Goal: Use online tool/utility: Utilize a website feature to perform a specific function

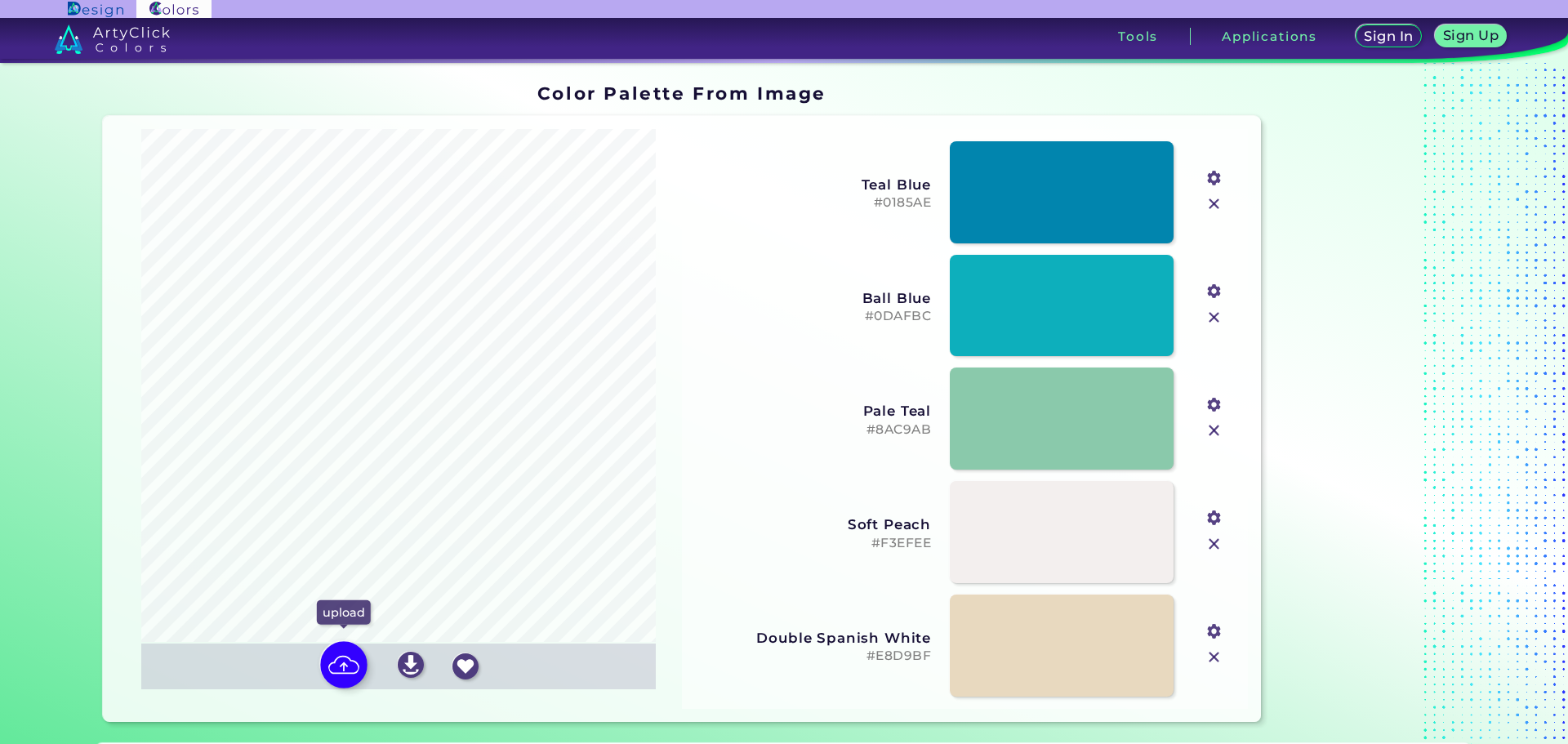
click at [338, 667] on img at bounding box center [344, 664] width 48 height 48
click at [0, 0] on input "file" at bounding box center [0, 0] width 0 height 0
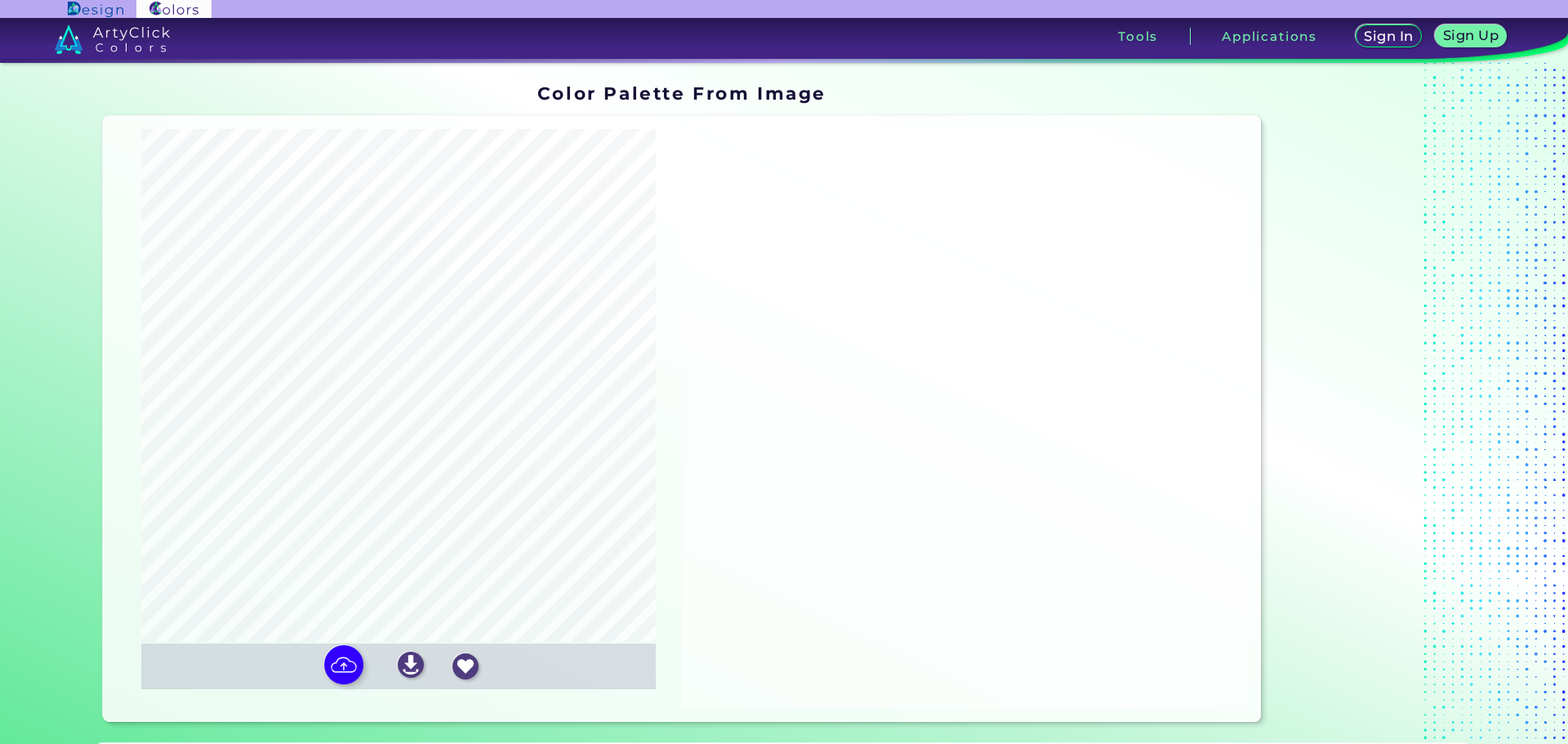
type input "#3e3017"
type input "#626f4c"
type input "#859c8f"
type input "#babca5"
type input "#dcd1b6"
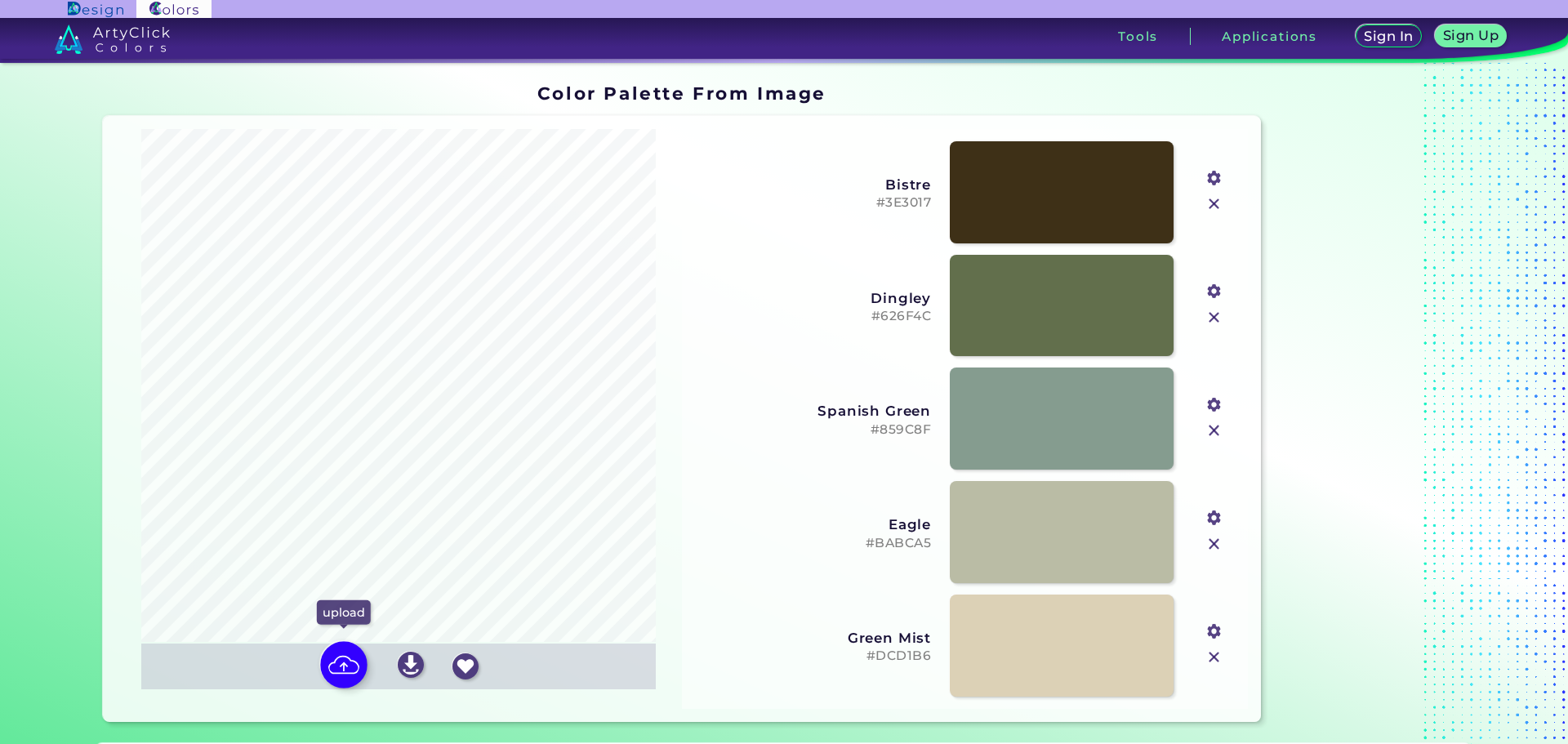
click at [342, 661] on img at bounding box center [344, 664] width 48 height 48
click at [0, 0] on input "file" at bounding box center [0, 0] width 0 height 0
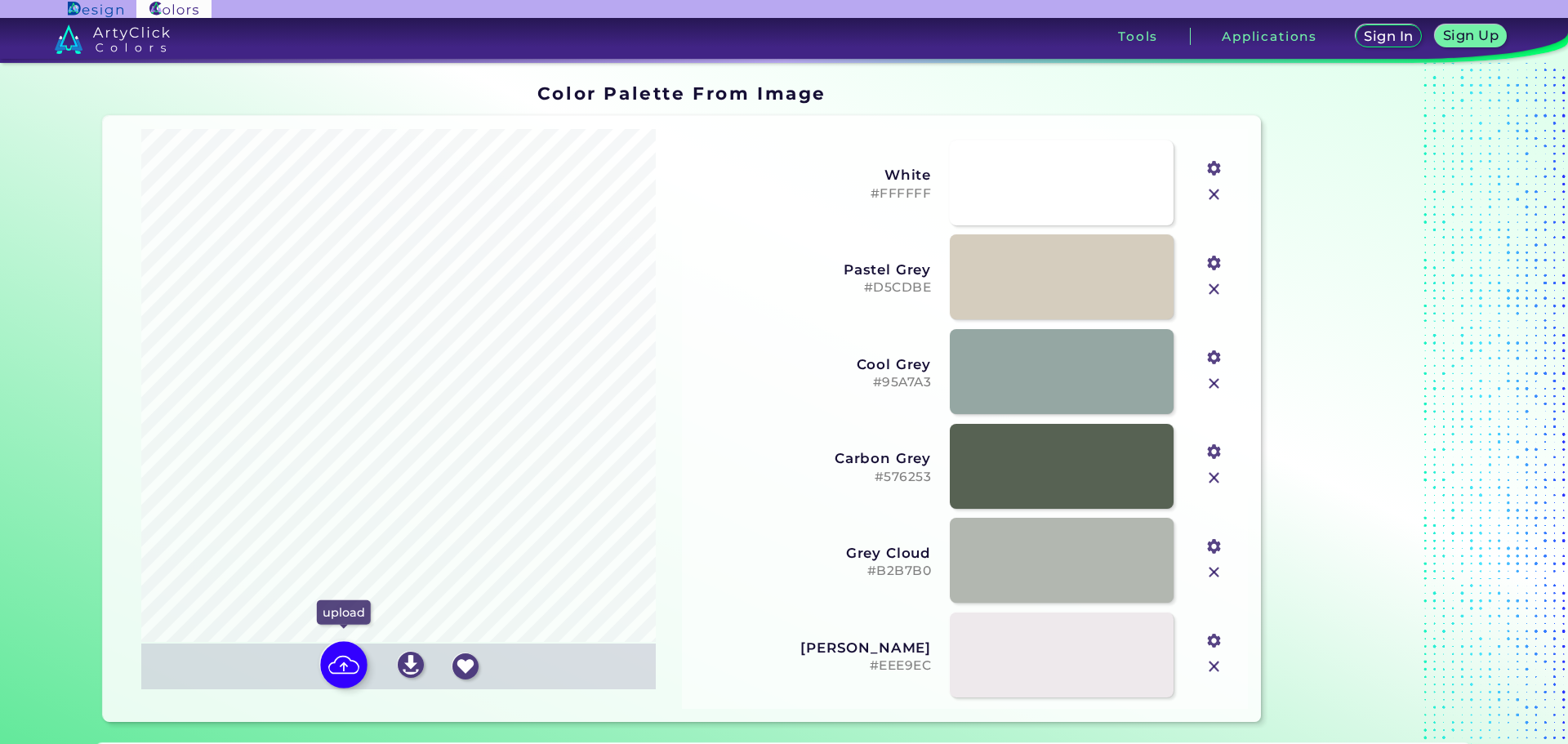
type input "#ffffff"
type input "#d5cdbe"
type input "#95a7a3"
type input "#576253"
type input "#b2b7b0"
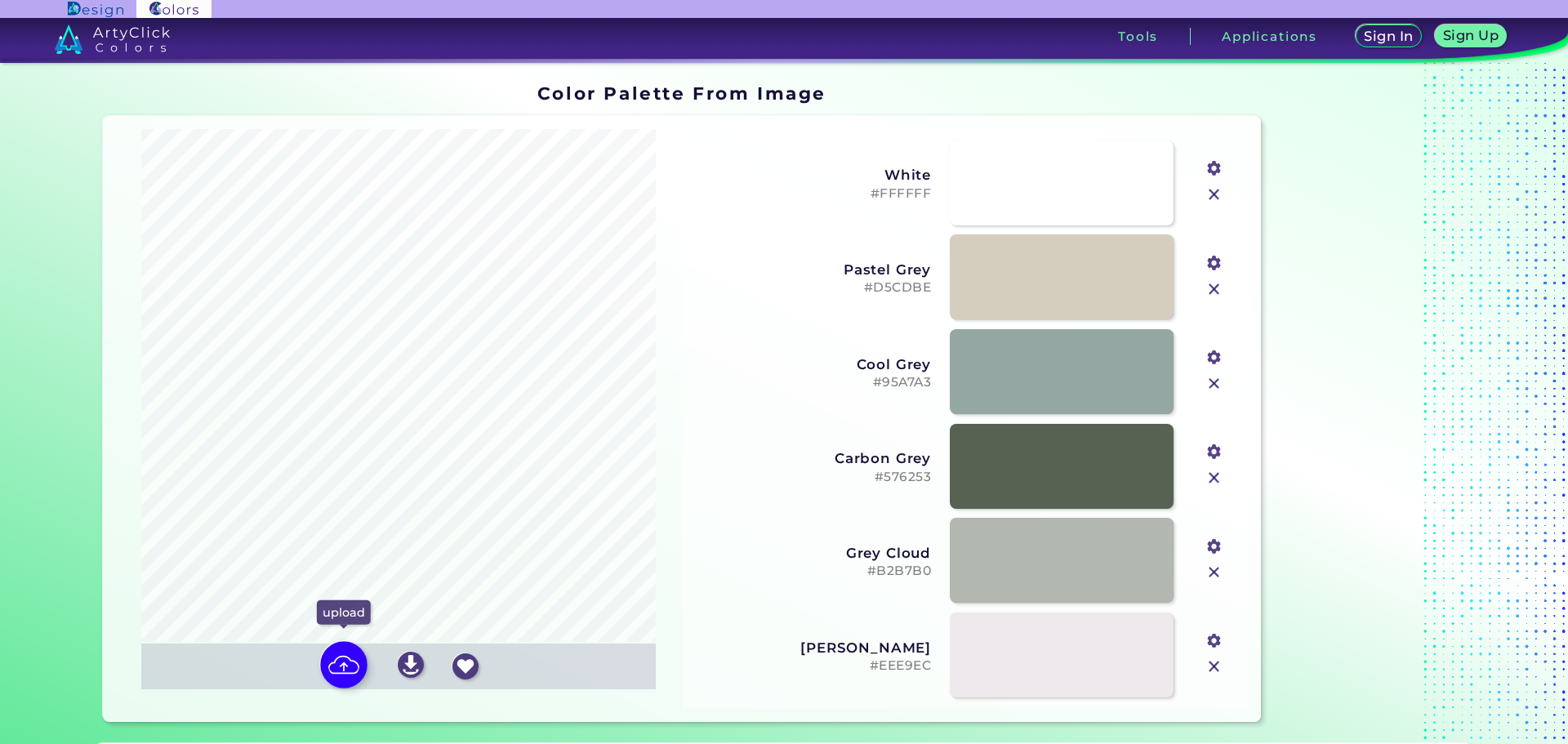
type input "#eee9ec"
click at [350, 672] on img at bounding box center [344, 664] width 48 height 48
click at [0, 0] on input "file" at bounding box center [0, 0] width 0 height 0
type input "#92683b"
type input "#3a350f"
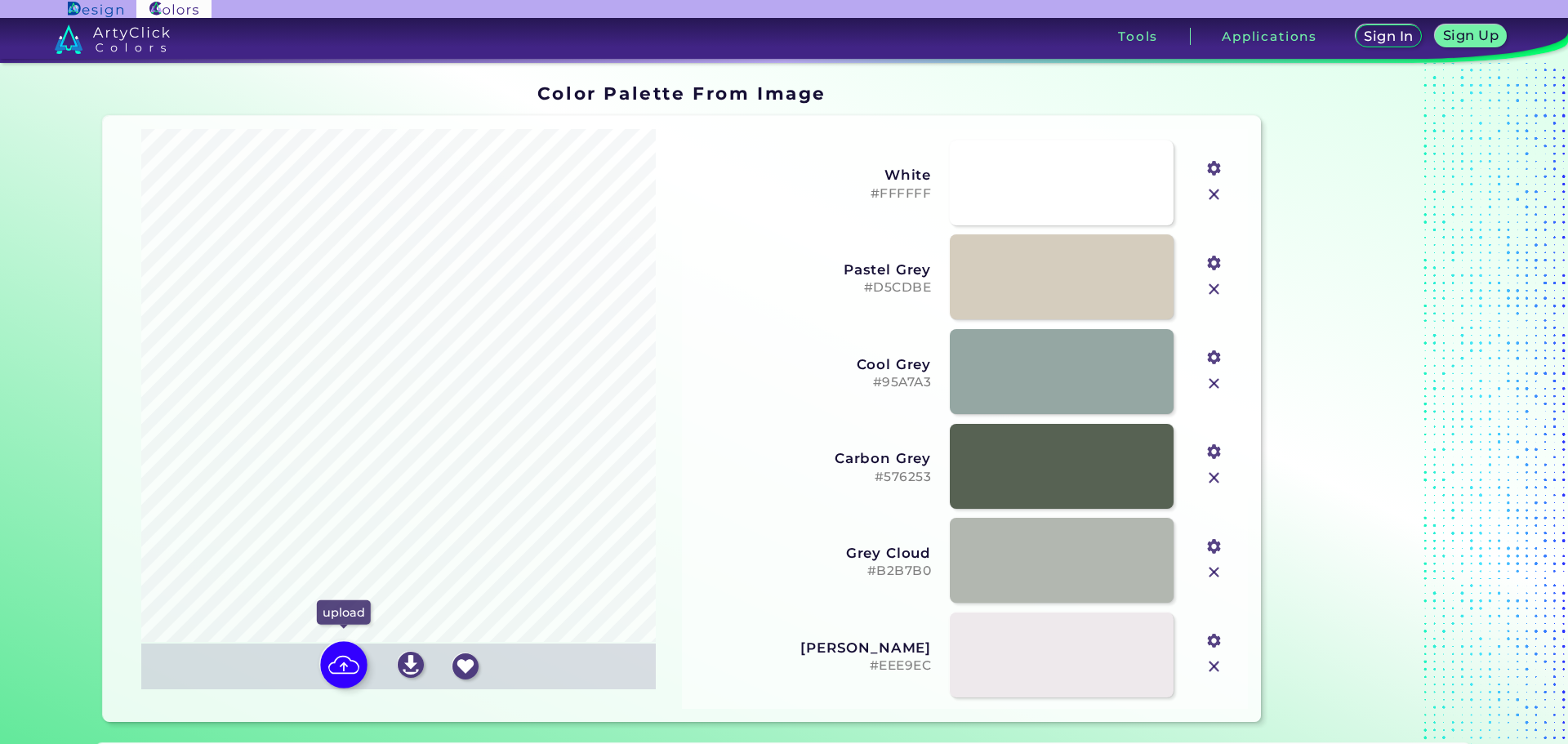
type input "#b88c64"
type input "#e1af7e"
type input "#ead3bd"
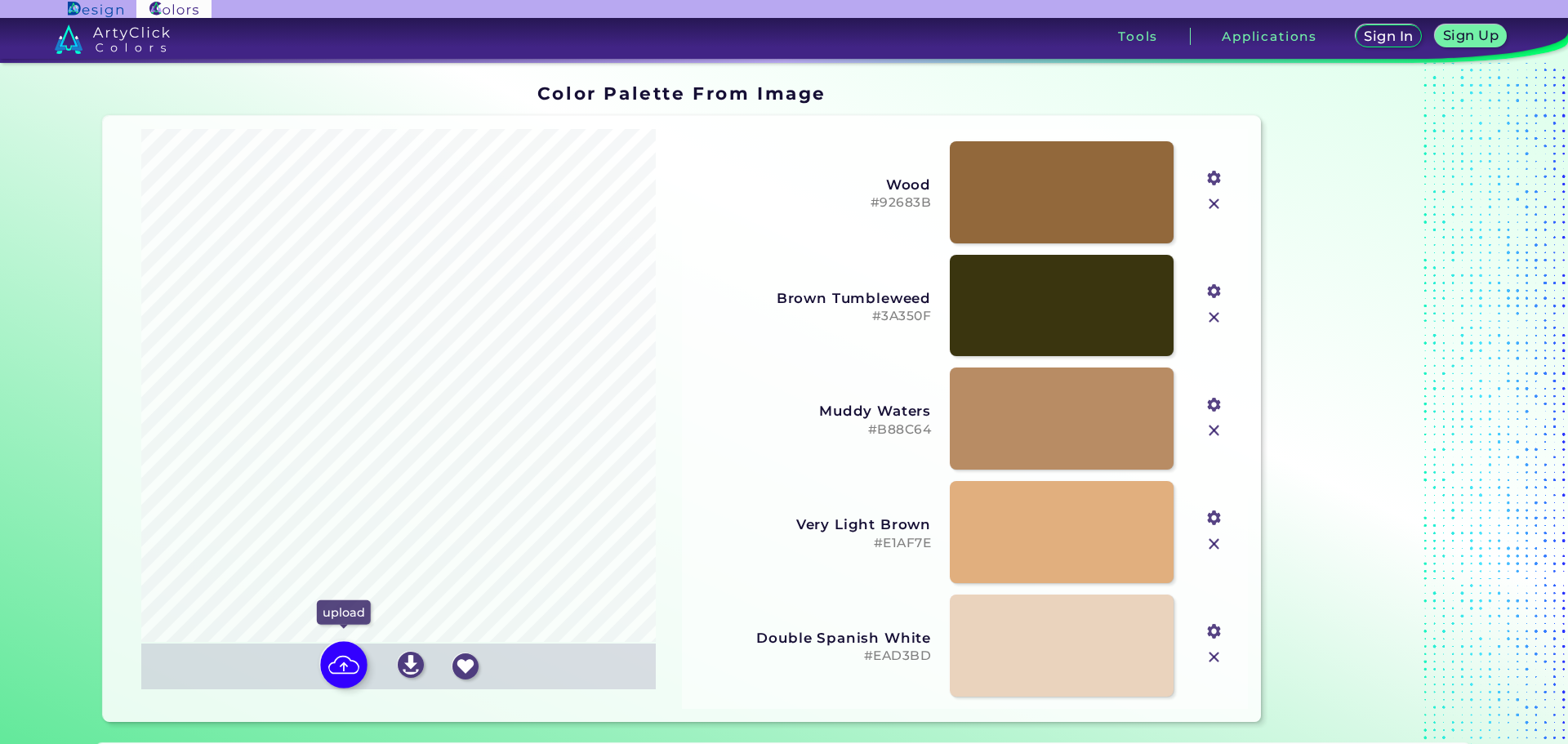
click at [330, 671] on img at bounding box center [344, 664] width 48 height 48
click at [0, 0] on input "file" at bounding box center [0, 0] width 0 height 0
type input "#260b14"
type input "#966538"
type input "#c98437"
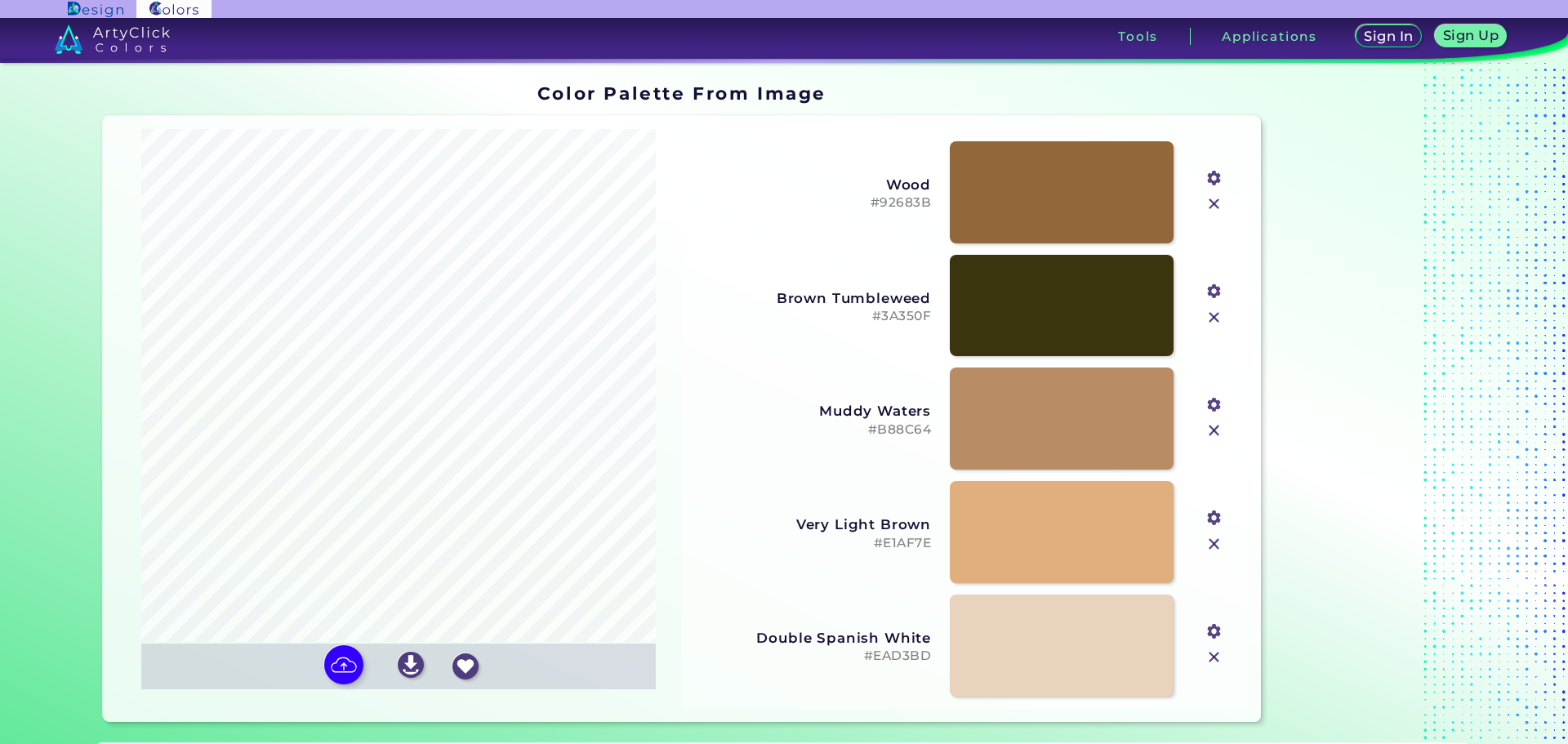
type input "#a2c7b4"
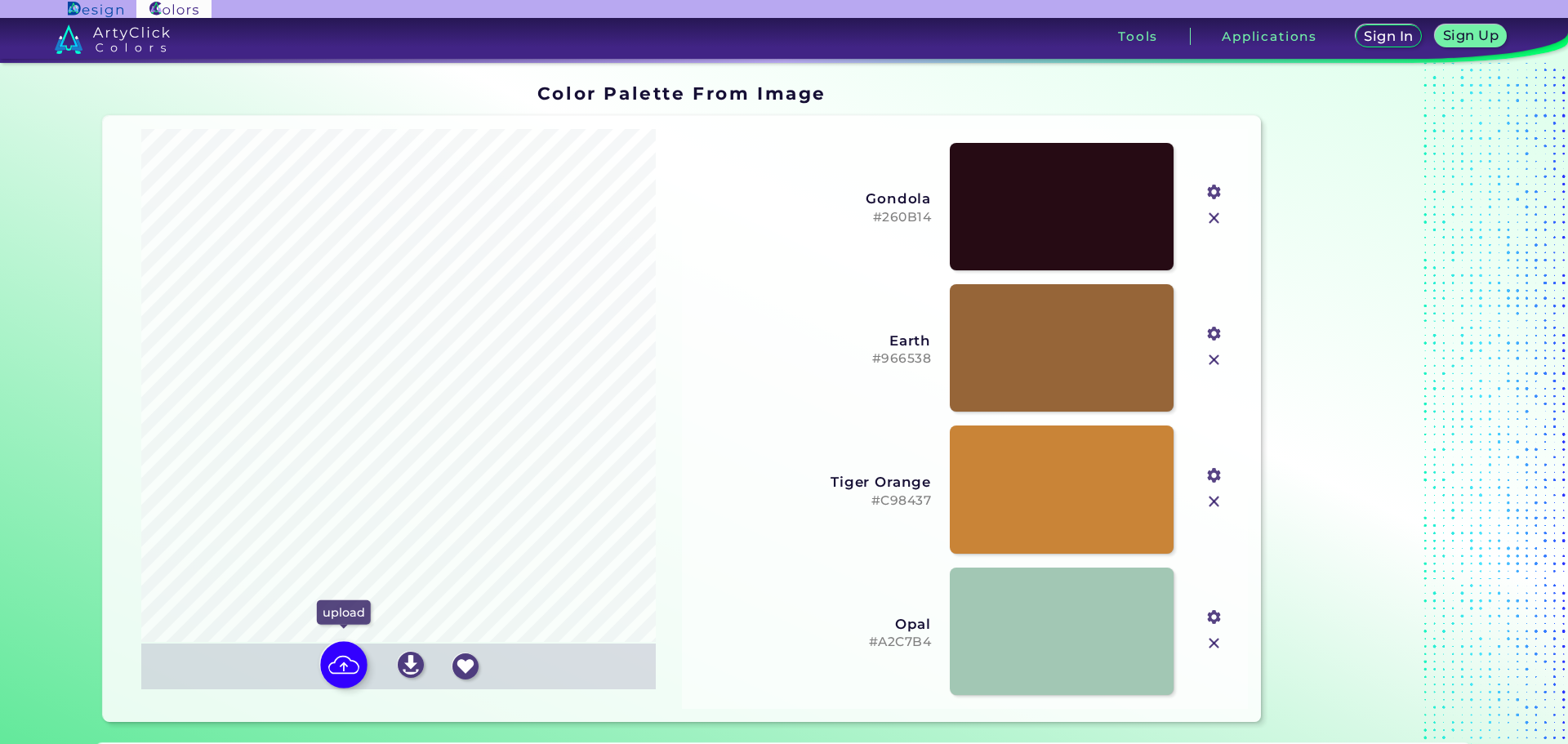
click at [353, 671] on img at bounding box center [344, 664] width 48 height 48
click at [0, 0] on input "file" at bounding box center [0, 0] width 0 height 0
type input "#919c9c"
type input "#343631"
type input "#766c5b"
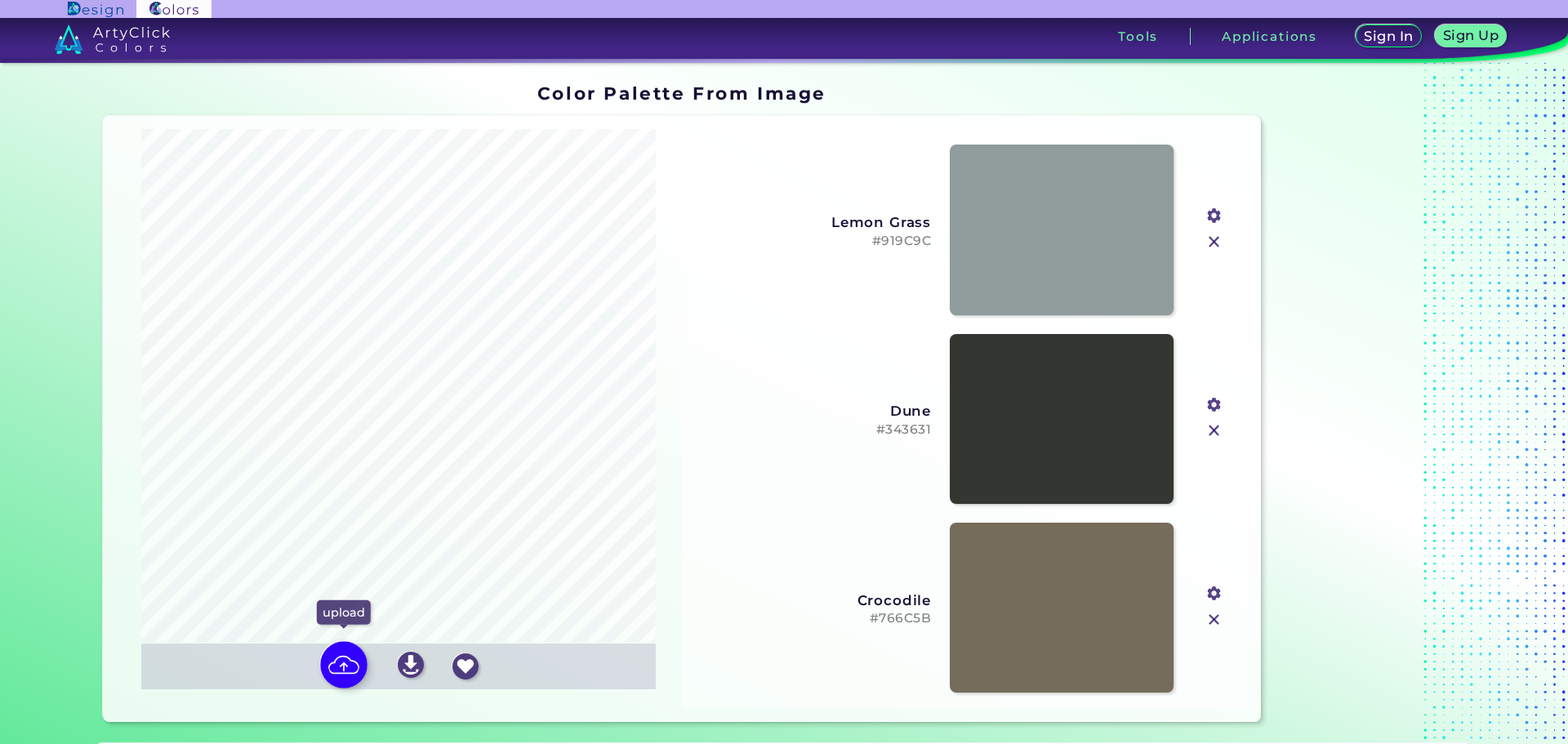
click at [344, 668] on img at bounding box center [344, 664] width 48 height 48
click at [0, 0] on input "file" at bounding box center [0, 0] width 0 height 0
type input "#3f3425"
type input "#7f6949"
type input "#ab9779"
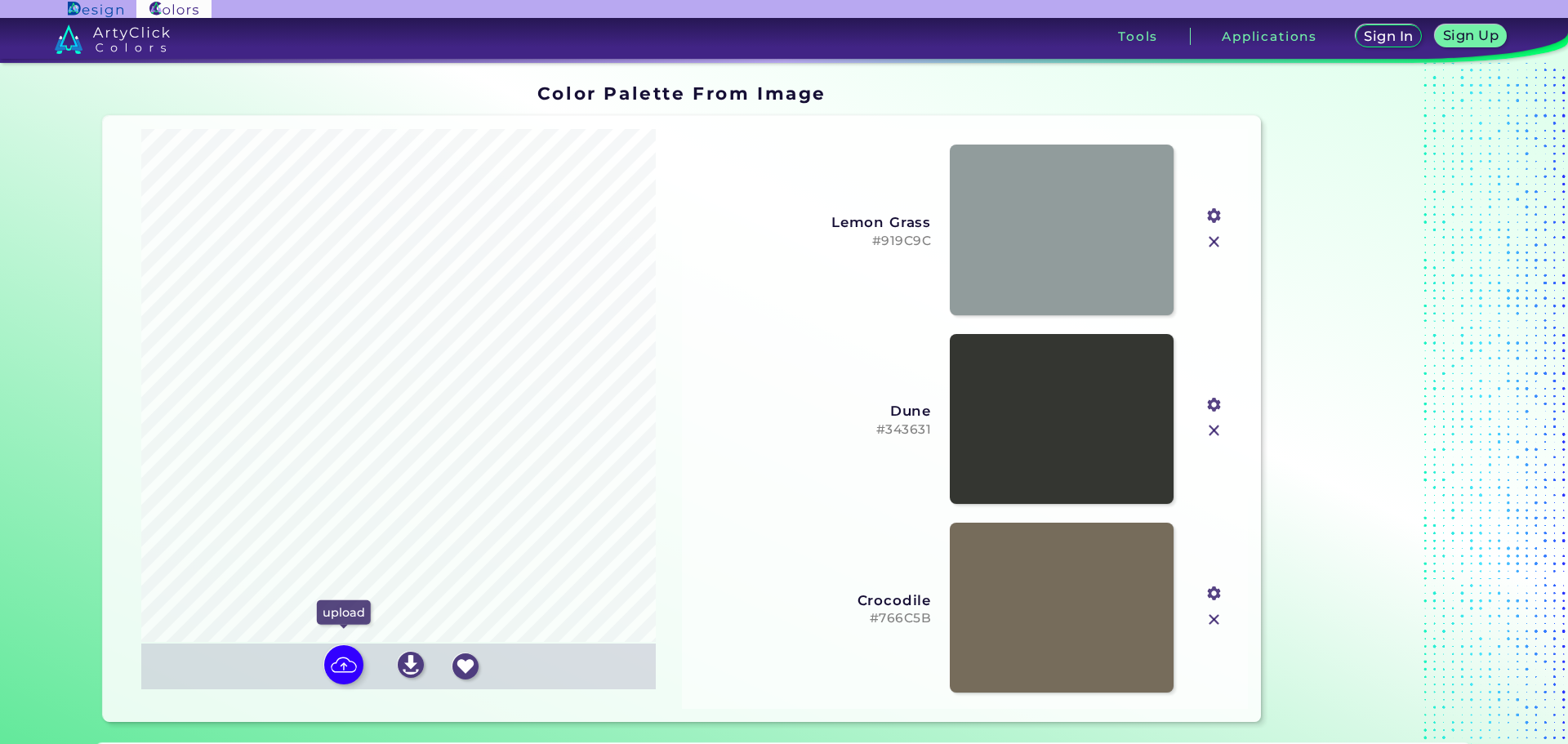
type input "#c5b6a2"
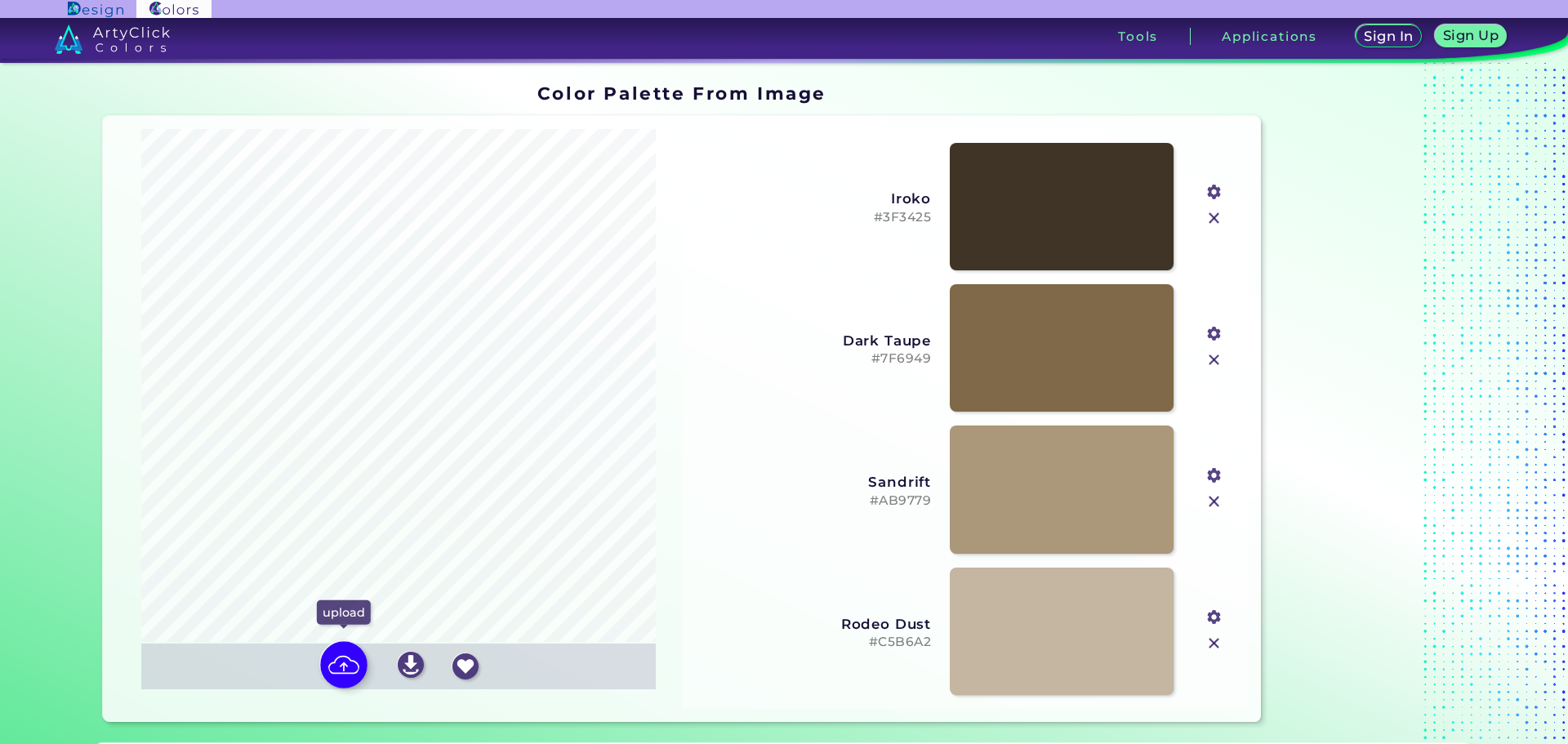
click at [340, 669] on img at bounding box center [344, 664] width 48 height 48
click at [0, 0] on input "file" at bounding box center [0, 0] width 0 height 0
type input "#a39988"
type input "#7e584f"
type input "#c2baab"
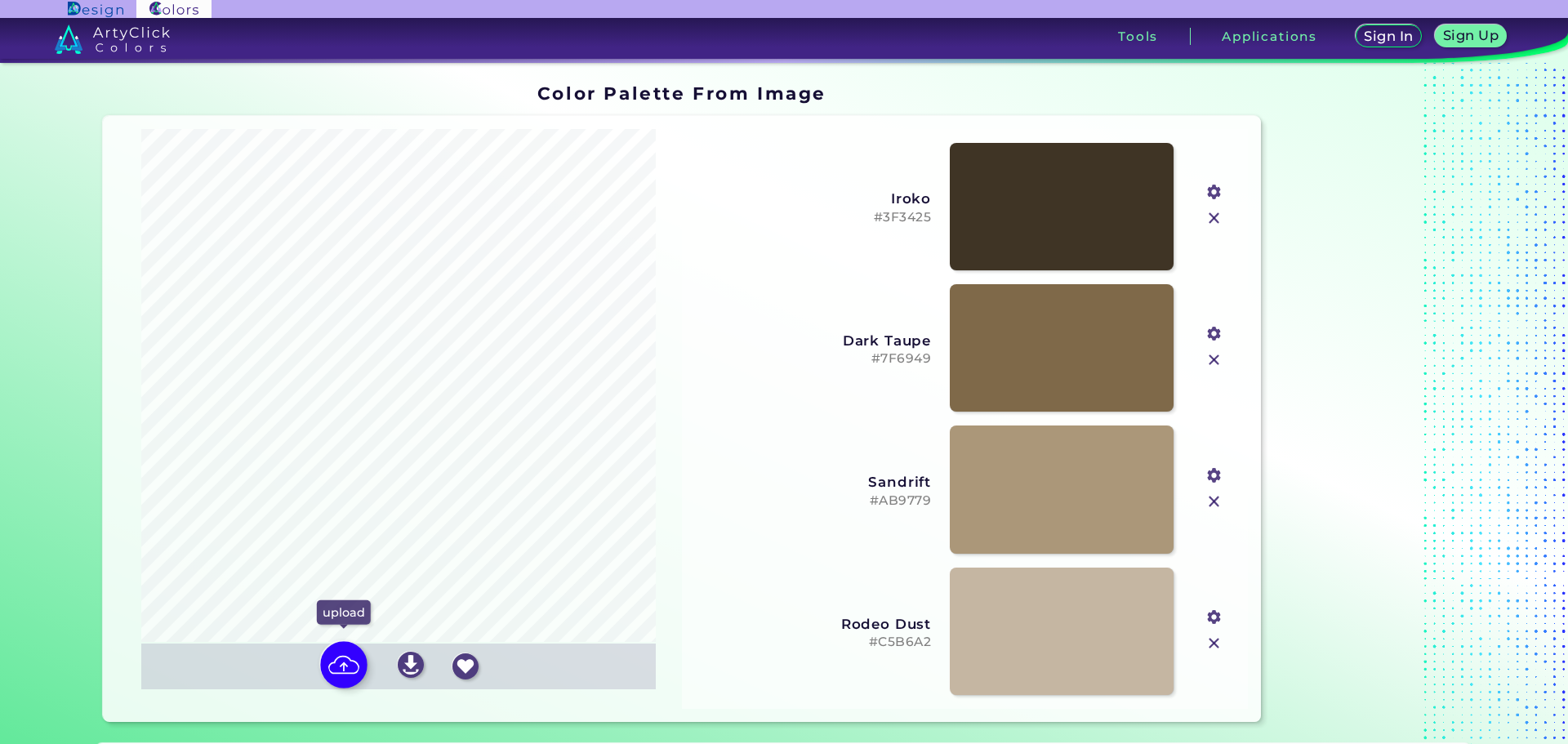
type input "#dadad8"
type input "#51312b"
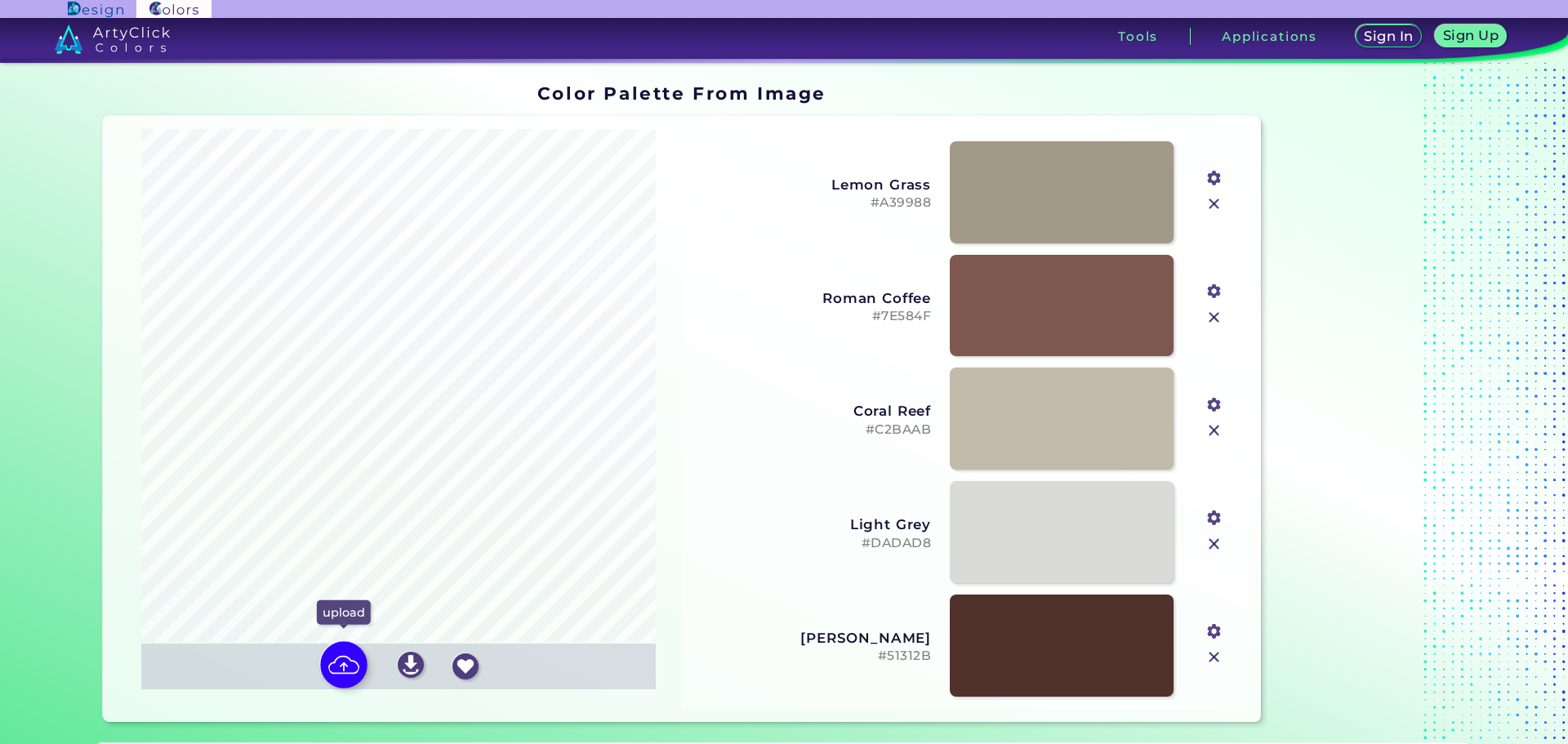
click at [344, 661] on img at bounding box center [344, 664] width 48 height 48
click at [0, 0] on input "file" at bounding box center [0, 0] width 0 height 0
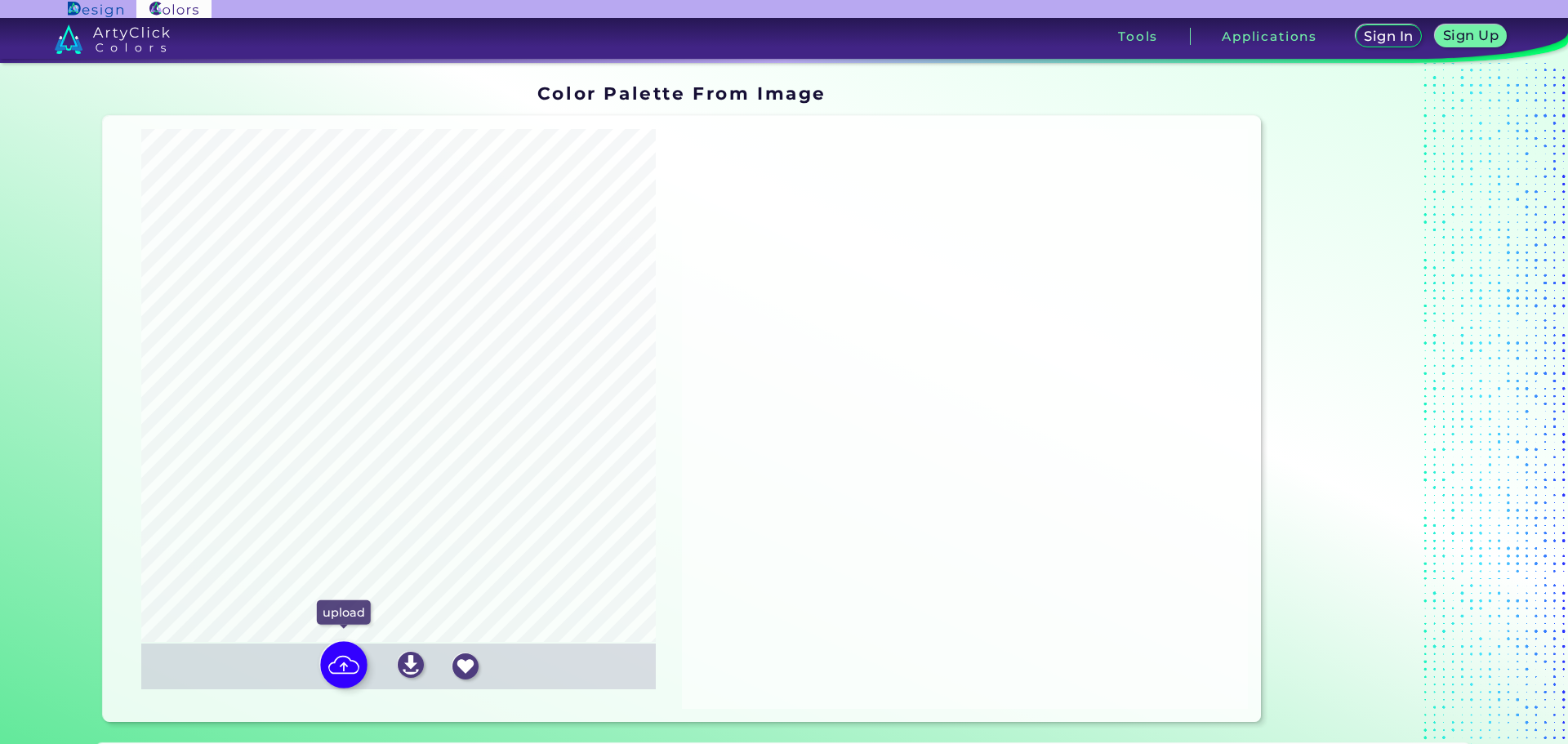
type input "#b5bac4"
type input "#e5d0bf"
type input "#626f51"
type input "#ddeaf5"
type input "#989b76"
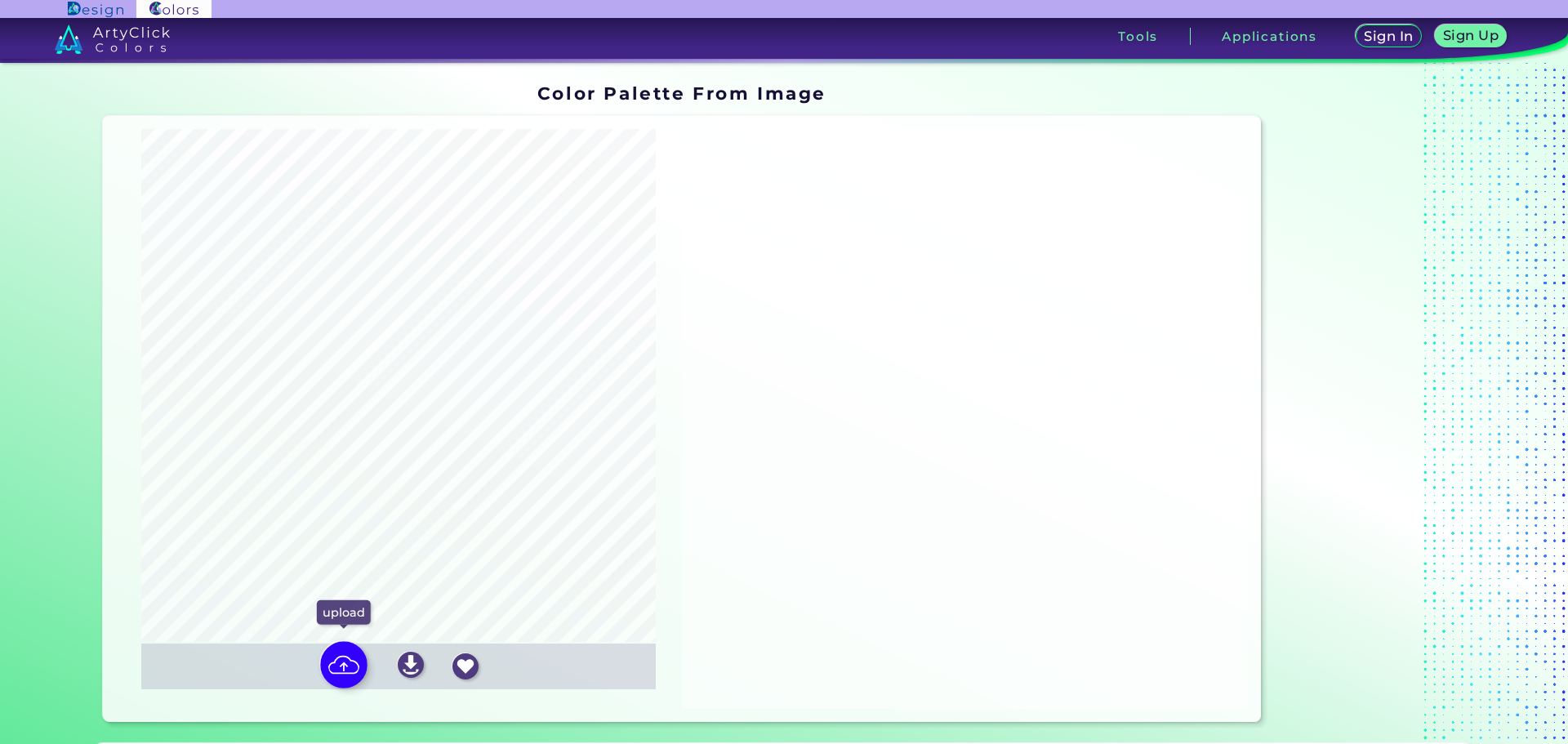
type input "#423f22"
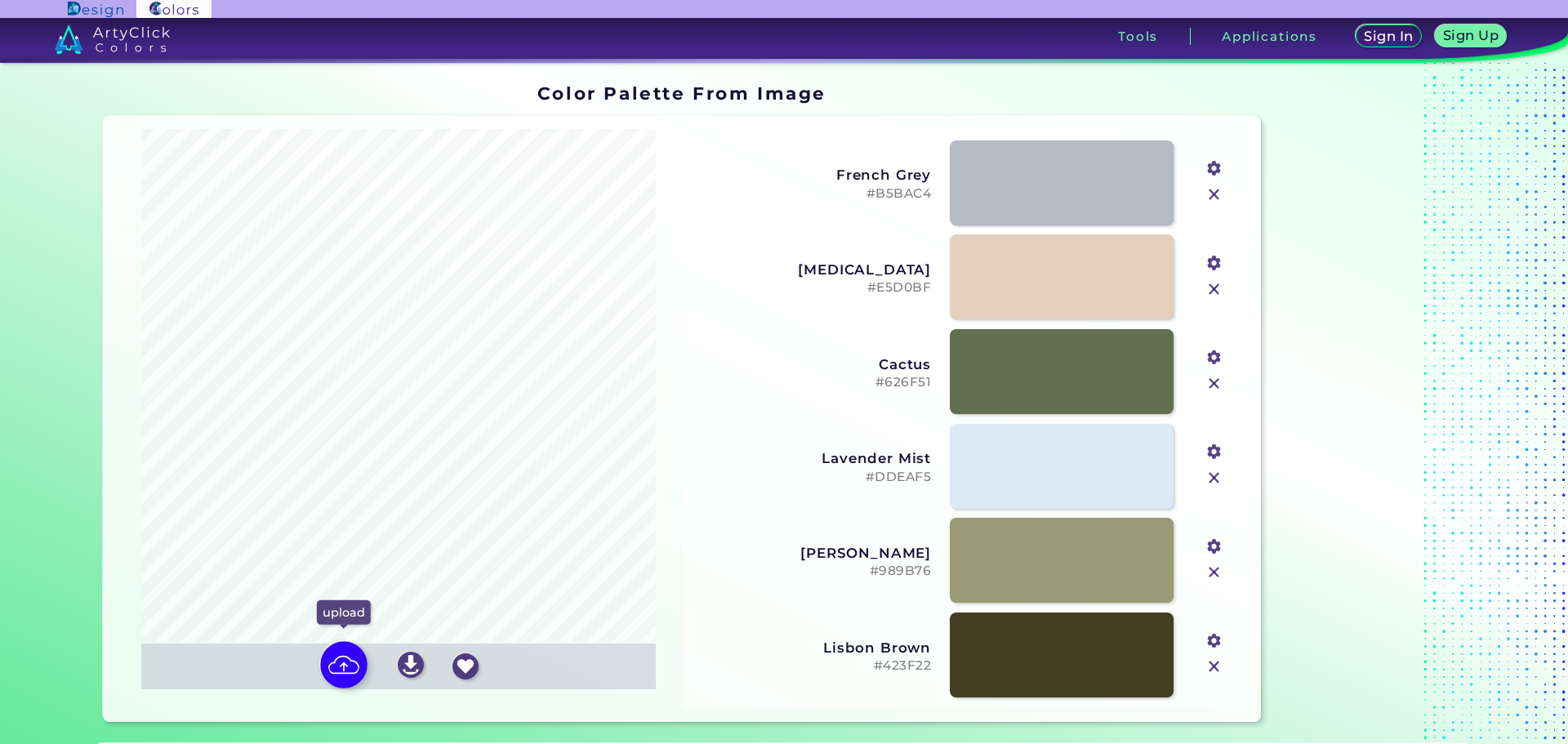
click at [342, 667] on img at bounding box center [344, 664] width 48 height 48
click at [0, 0] on input "file" at bounding box center [0, 0] width 0 height 0
type input "#e48d36"
type input "#a6c3c6"
type input "#ffffff"
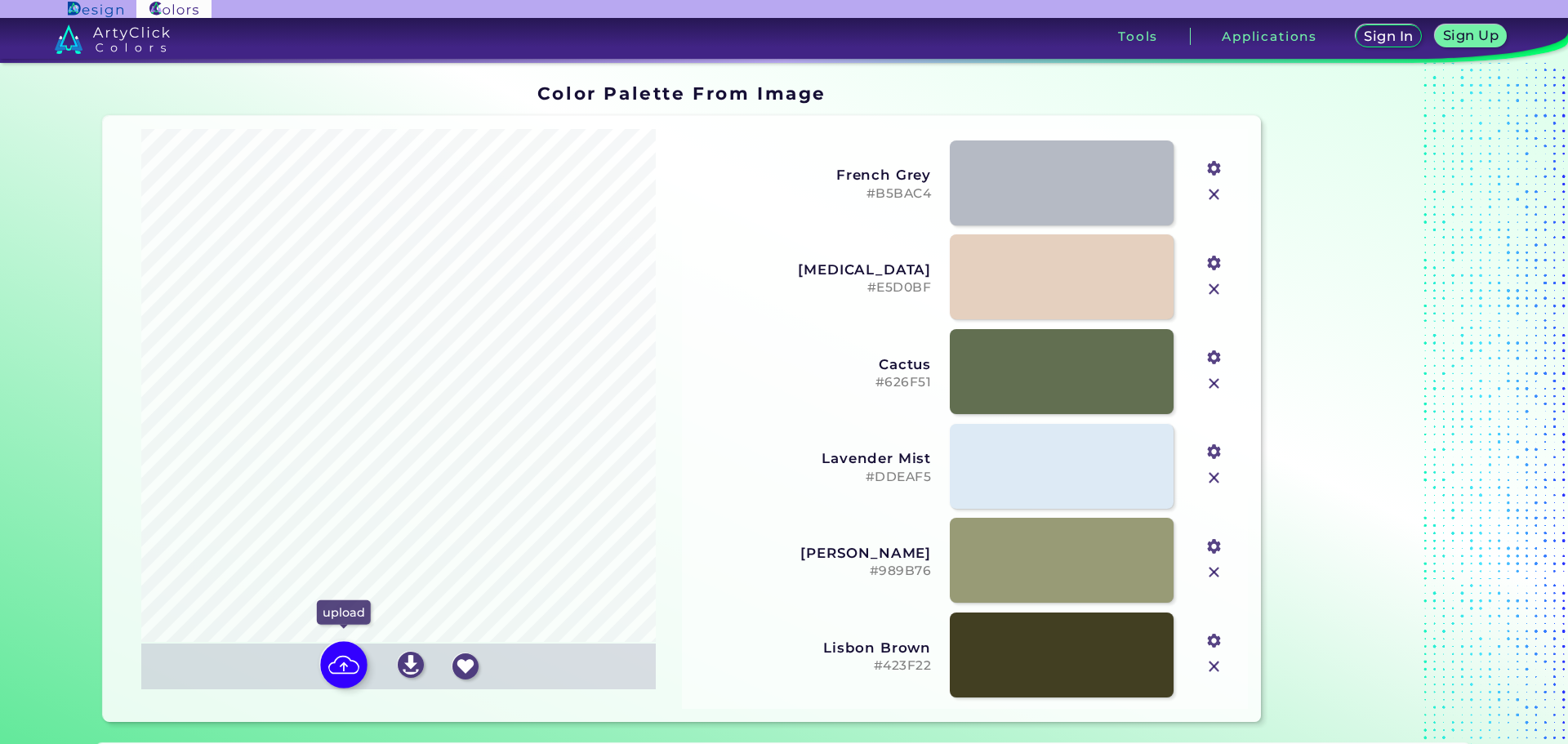
type input "#c4cdc8"
type input "#f4e2c8"
type input "#3d7475"
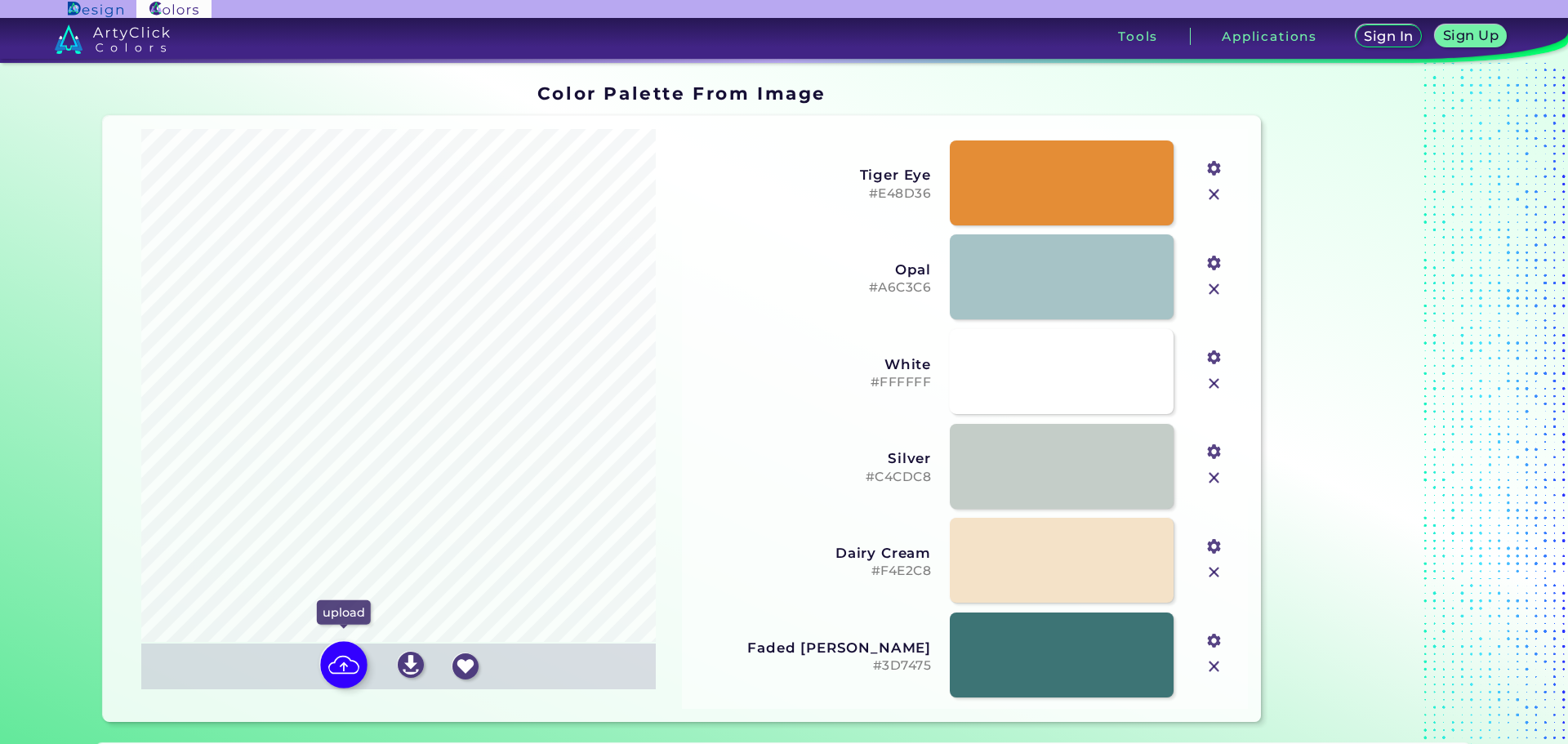
click at [342, 669] on img at bounding box center [344, 664] width 48 height 48
click at [0, 0] on input "file" at bounding box center [0, 0] width 0 height 0
type input "#bb919d"
type input "#dbf0f9"
type input "#b4ddf1"
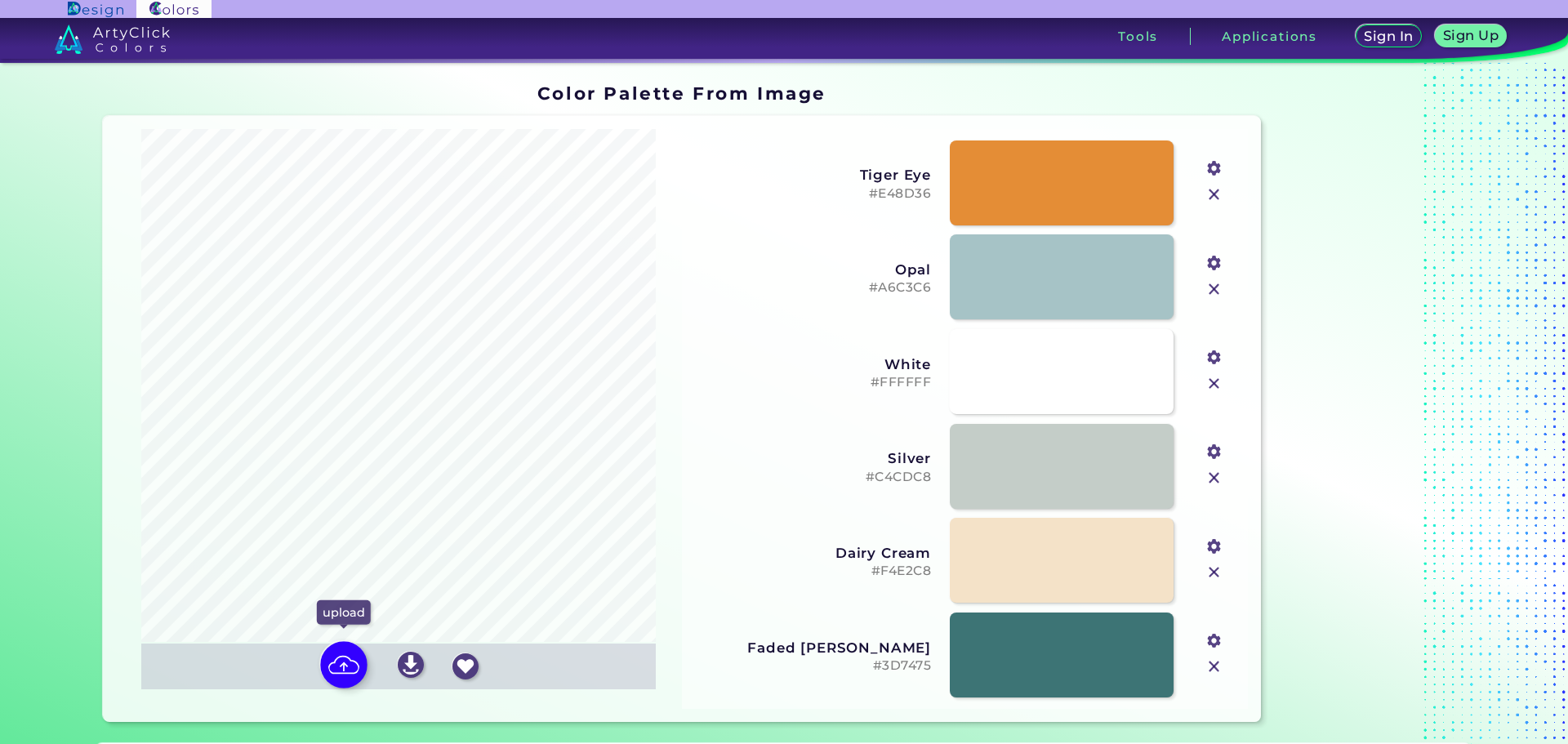
type input "#806e53"
type input "#d6aab7"
type input "#344011"
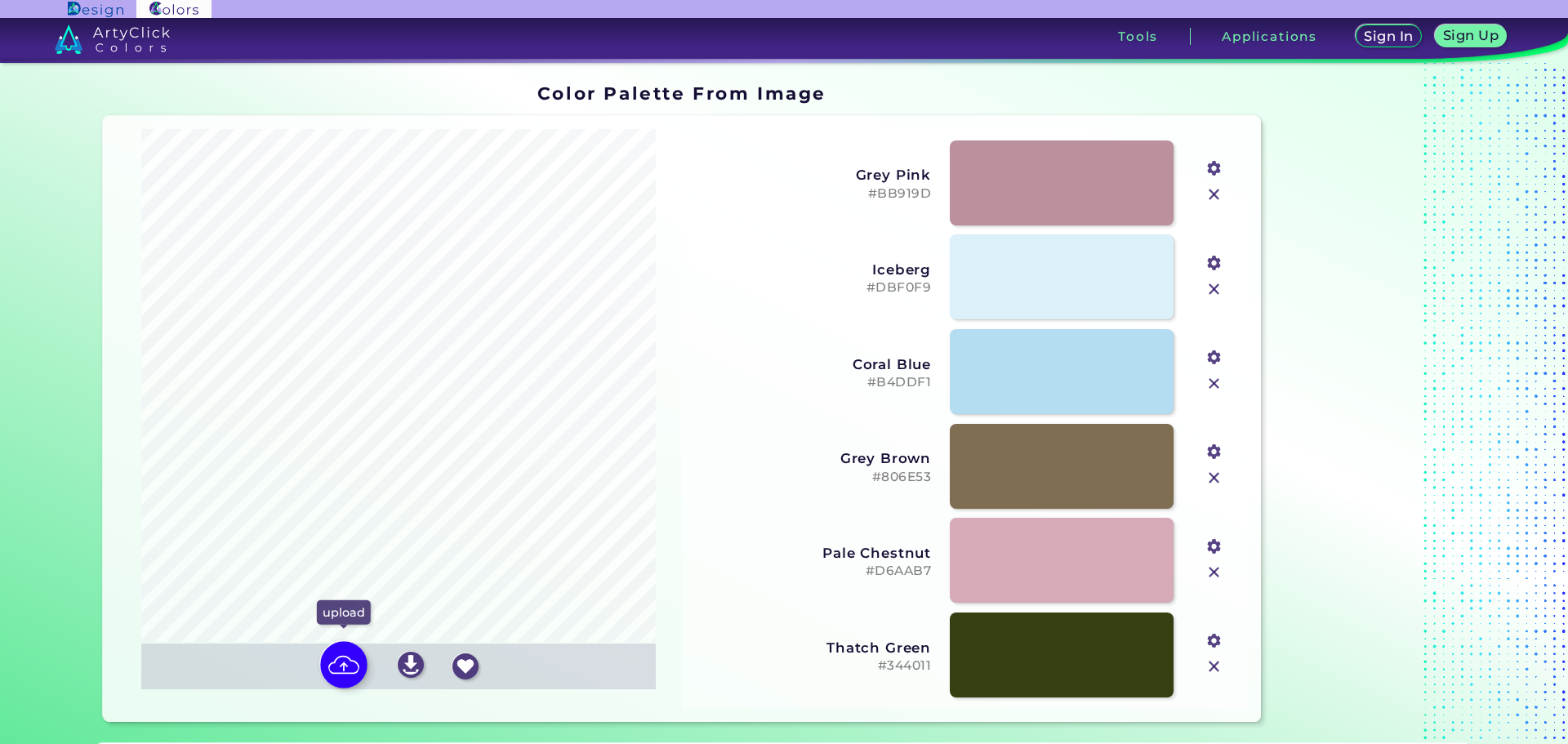
click at [327, 666] on img at bounding box center [344, 664] width 48 height 48
click at [0, 0] on input "file" at bounding box center [0, 0] width 0 height 0
type input "#343e25"
type input "#817256"
type input "#b5b9c0"
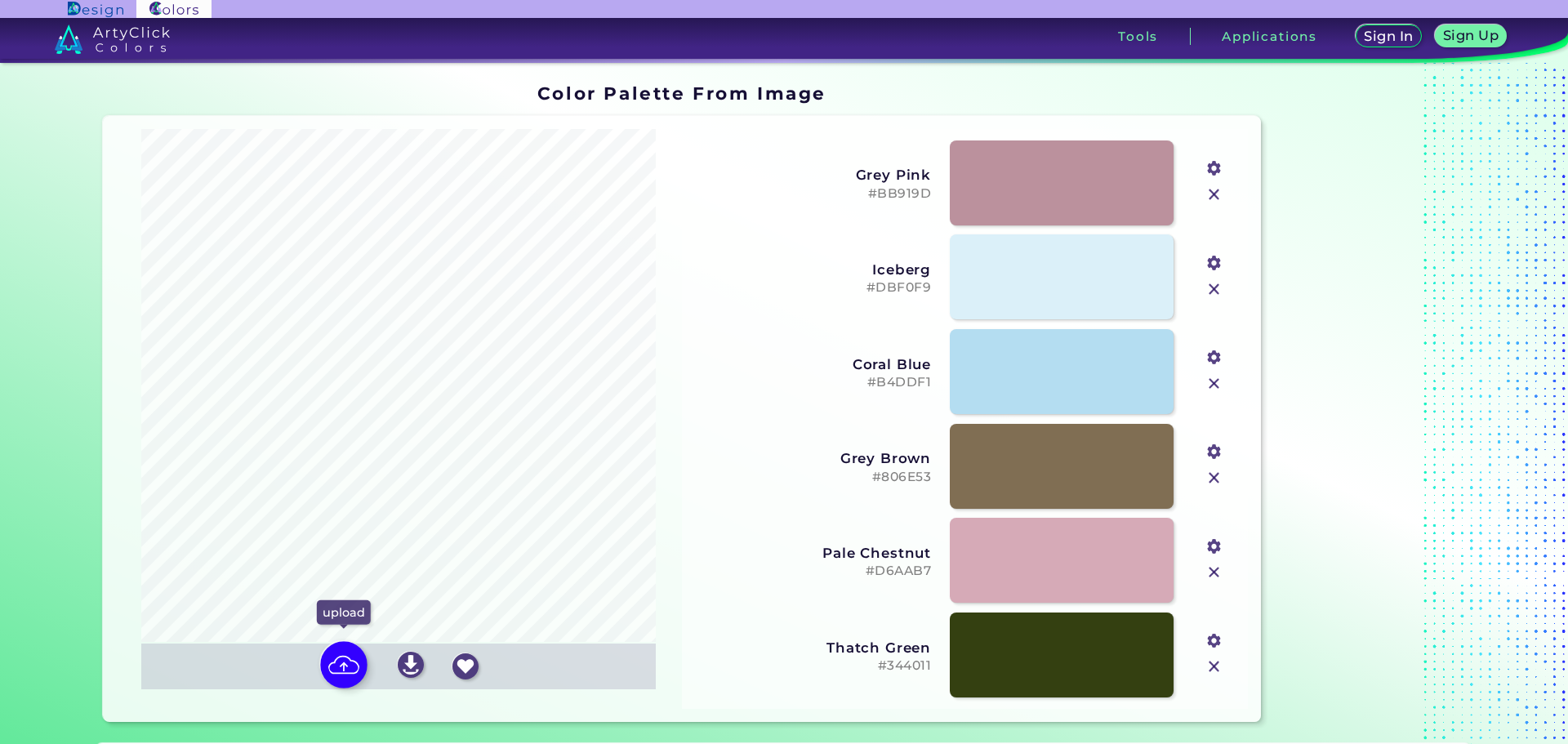
type input "#7f9b9b"
type input "#d8cfce"
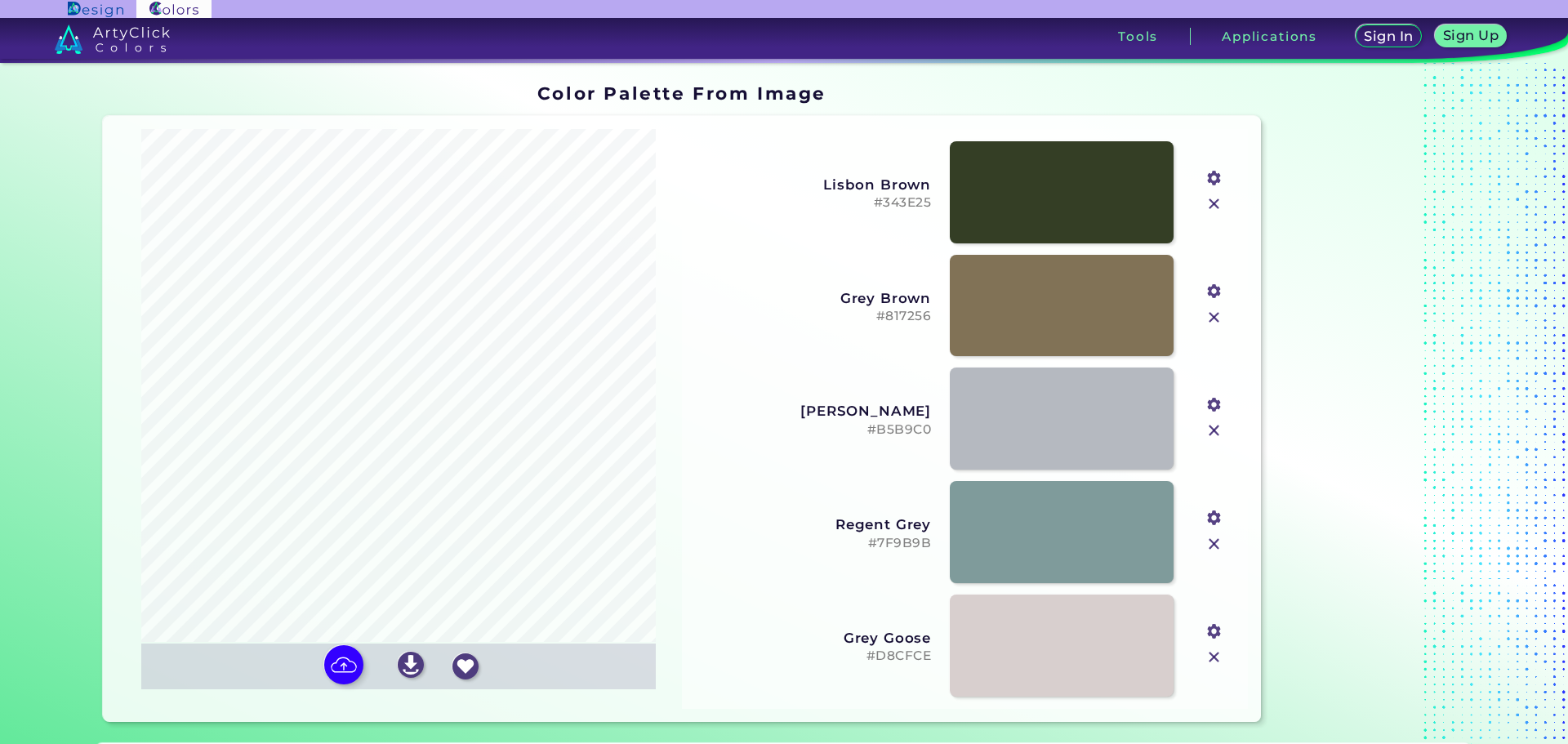
click at [145, 41] on img at bounding box center [112, 39] width 115 height 29
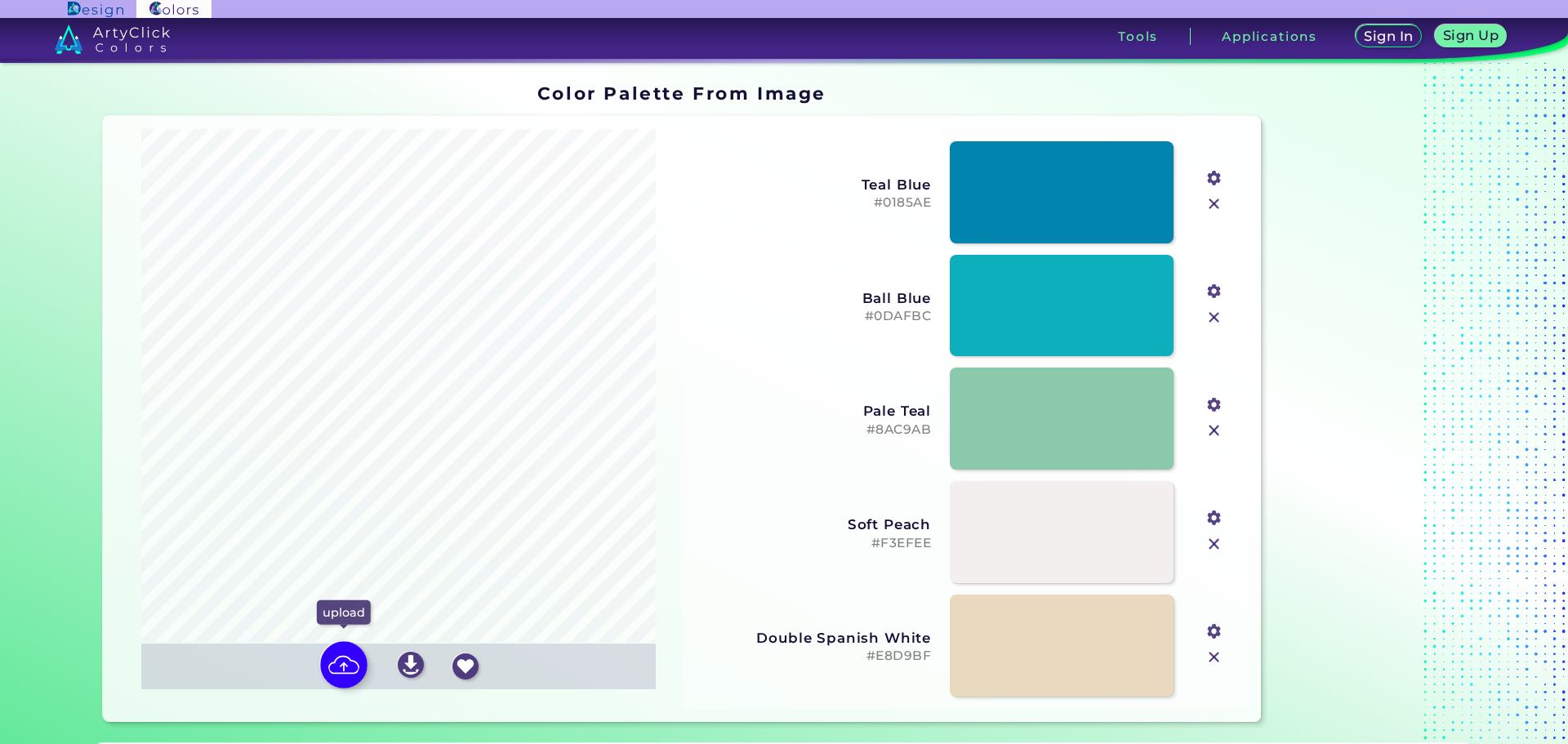
click at [333, 662] on img at bounding box center [344, 664] width 48 height 48
click at [0, 0] on input "file" at bounding box center [0, 0] width 0 height 0
type input "#262d36"
type input "#c2bbab"
type input "#969f9a"
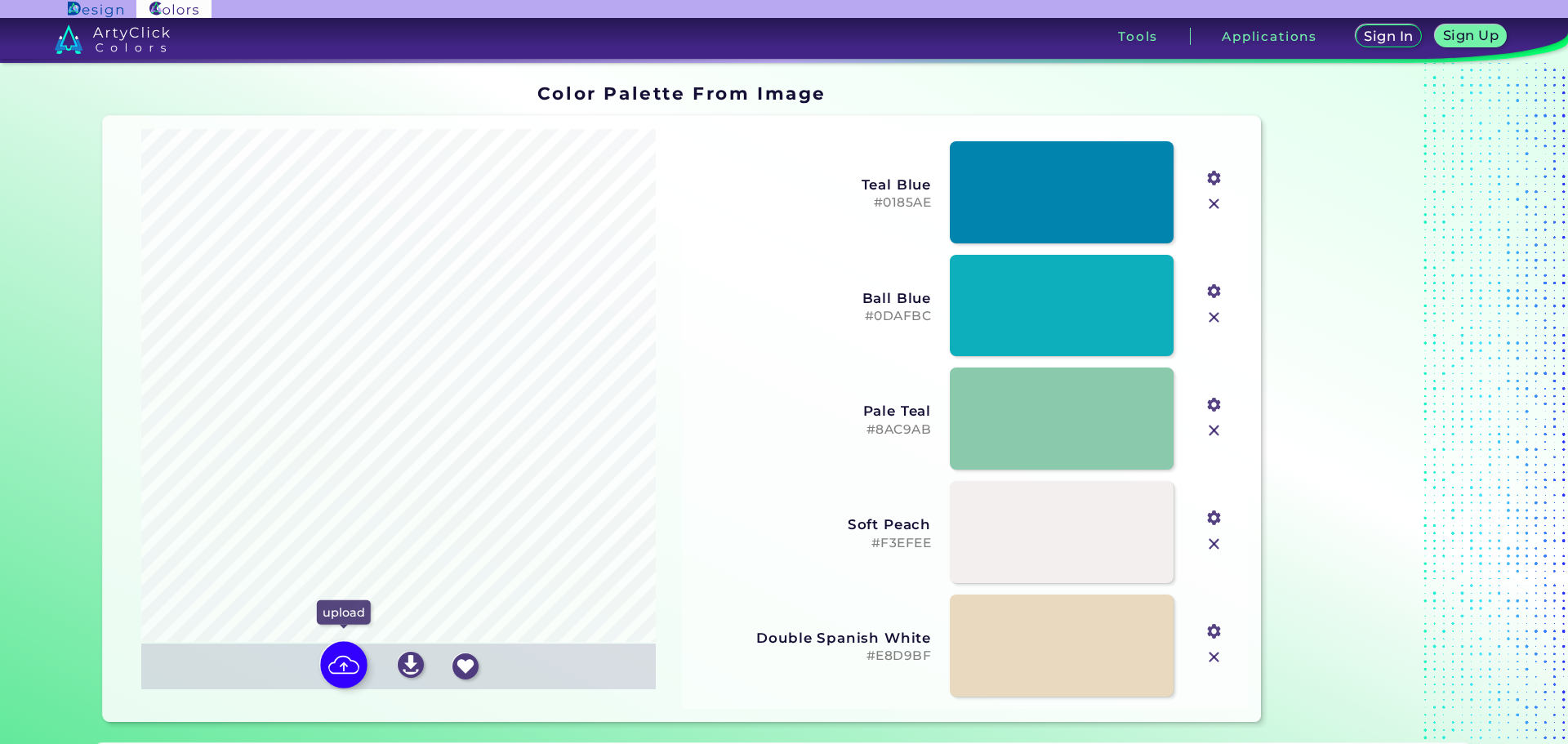
type input "#636e56"
type input "#dad4c6"
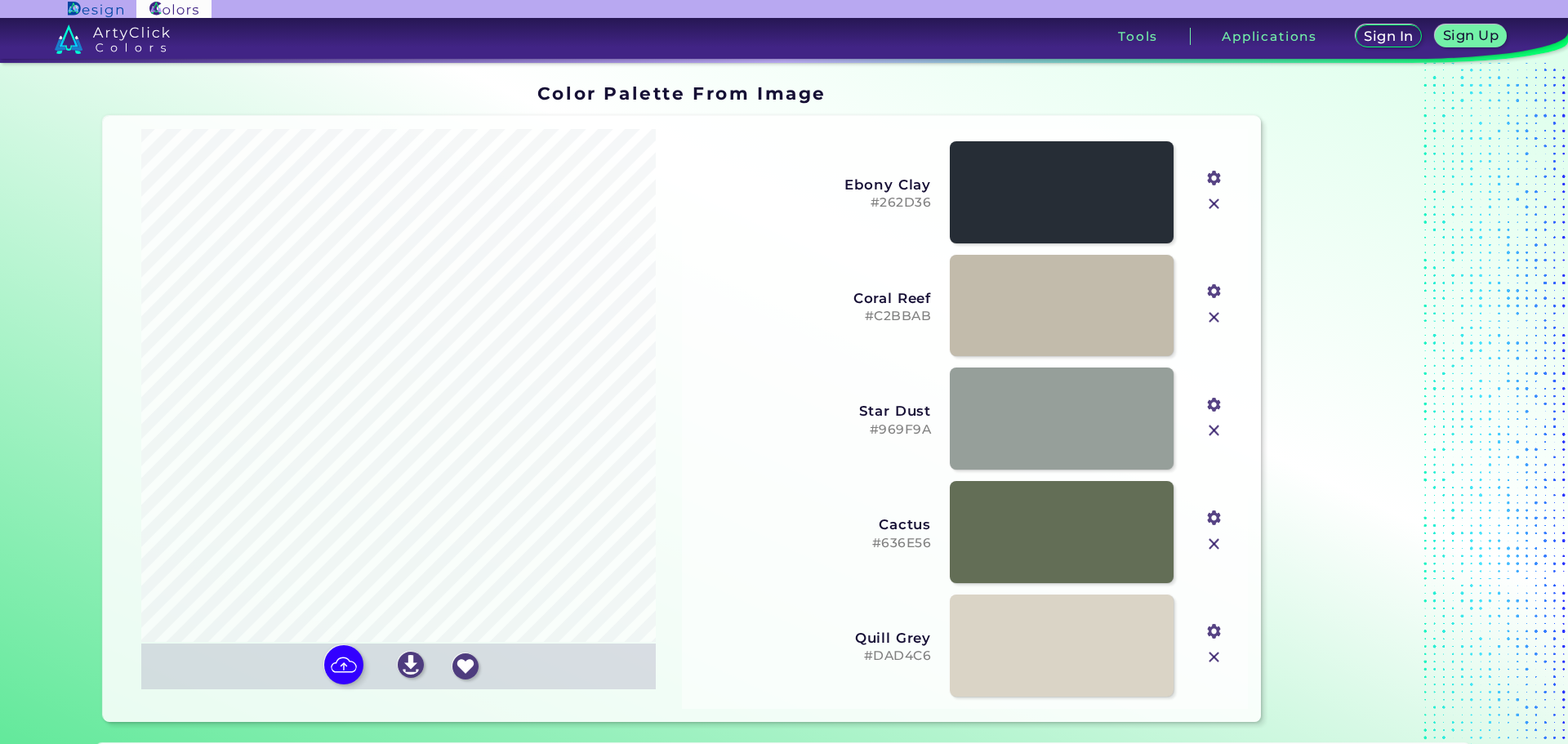
click at [0, 0] on input "file" at bounding box center [0, 0] width 0 height 0
click at [339, 666] on img at bounding box center [344, 664] width 48 height 48
click at [0, 0] on input "file" at bounding box center [0, 0] width 0 height 0
type input "#29302b"
type input "#deddd9"
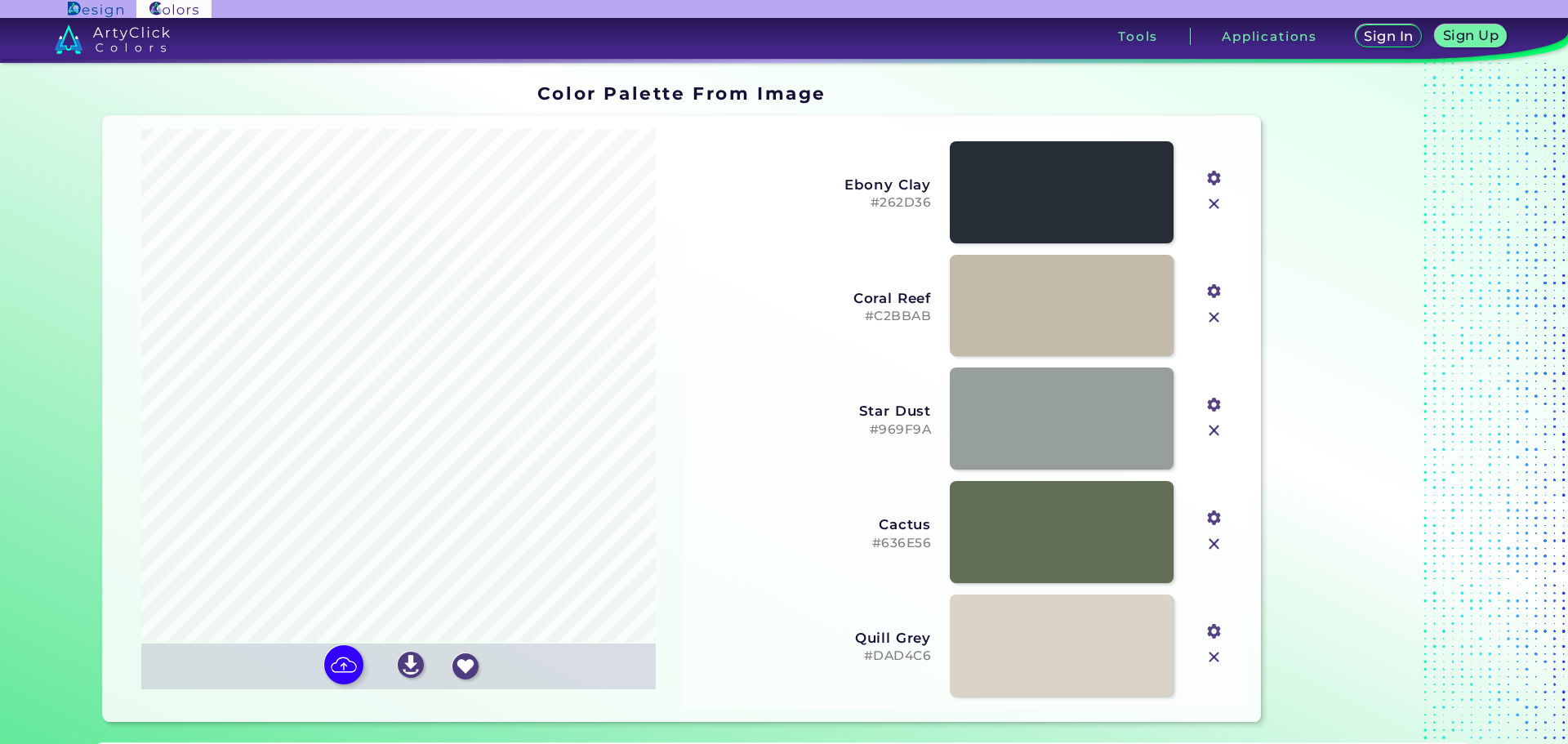
type input "#3d6d7b"
type input "#a7b3b2"
type input "#93a6a7"
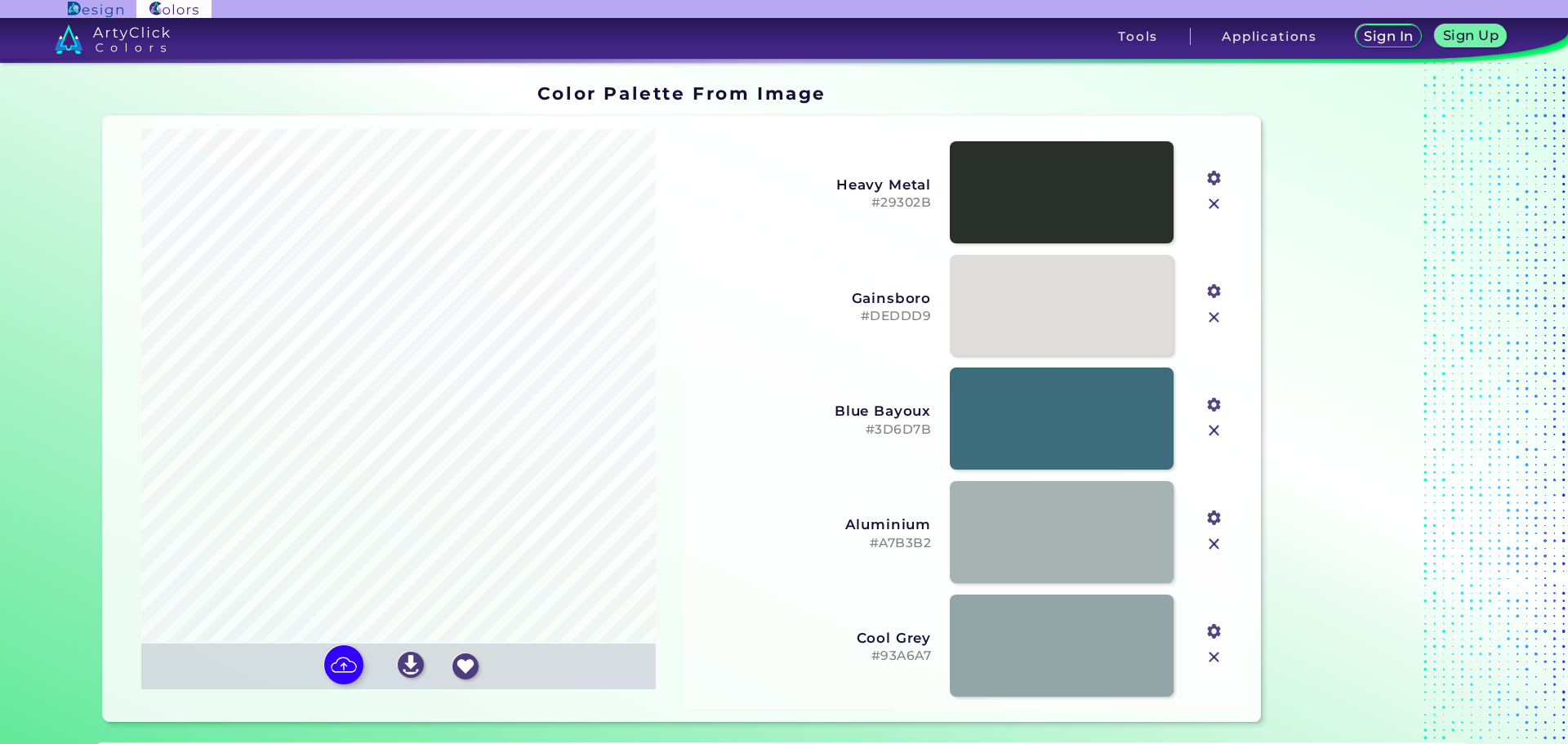
click at [126, 42] on img at bounding box center [112, 39] width 115 height 29
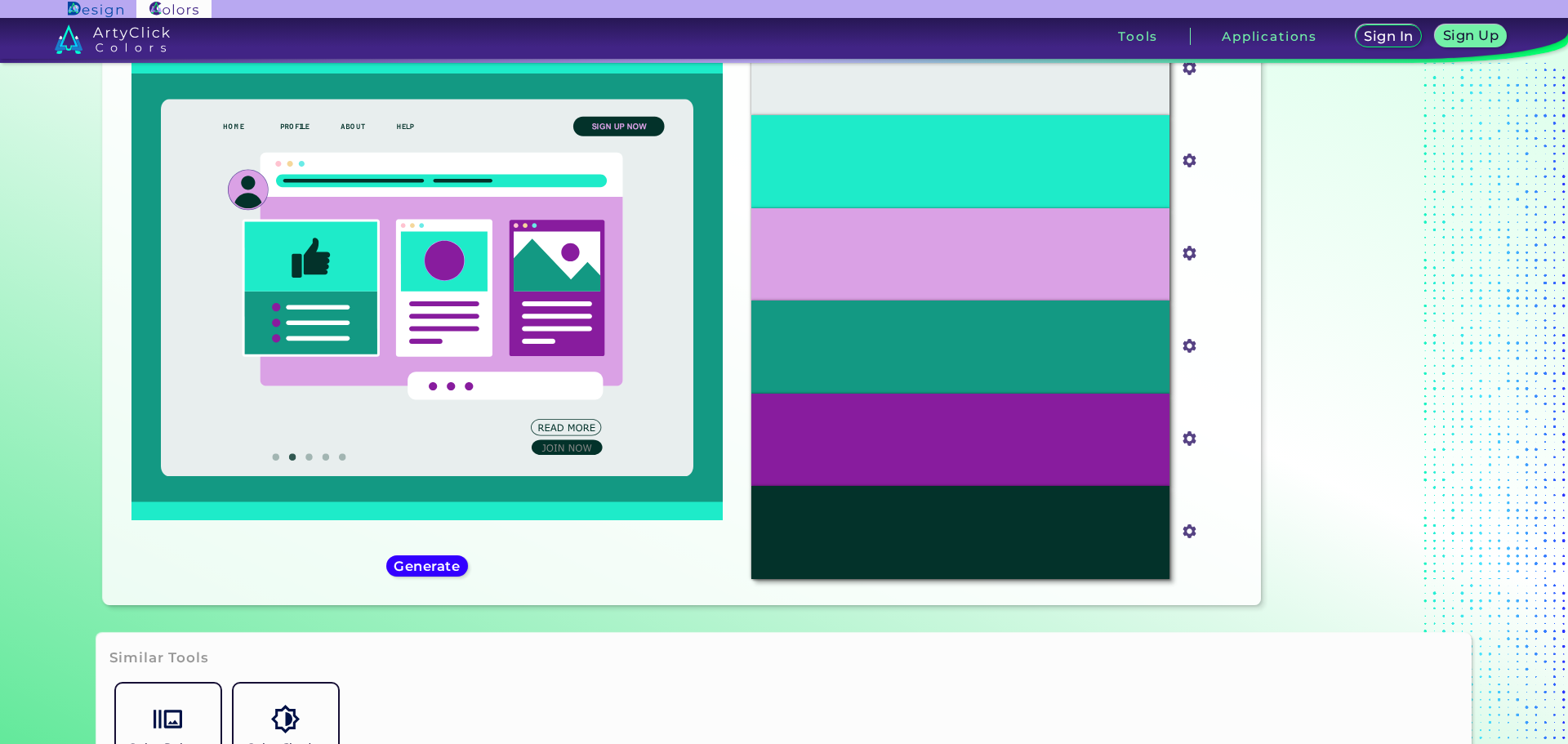
scroll to position [82, 0]
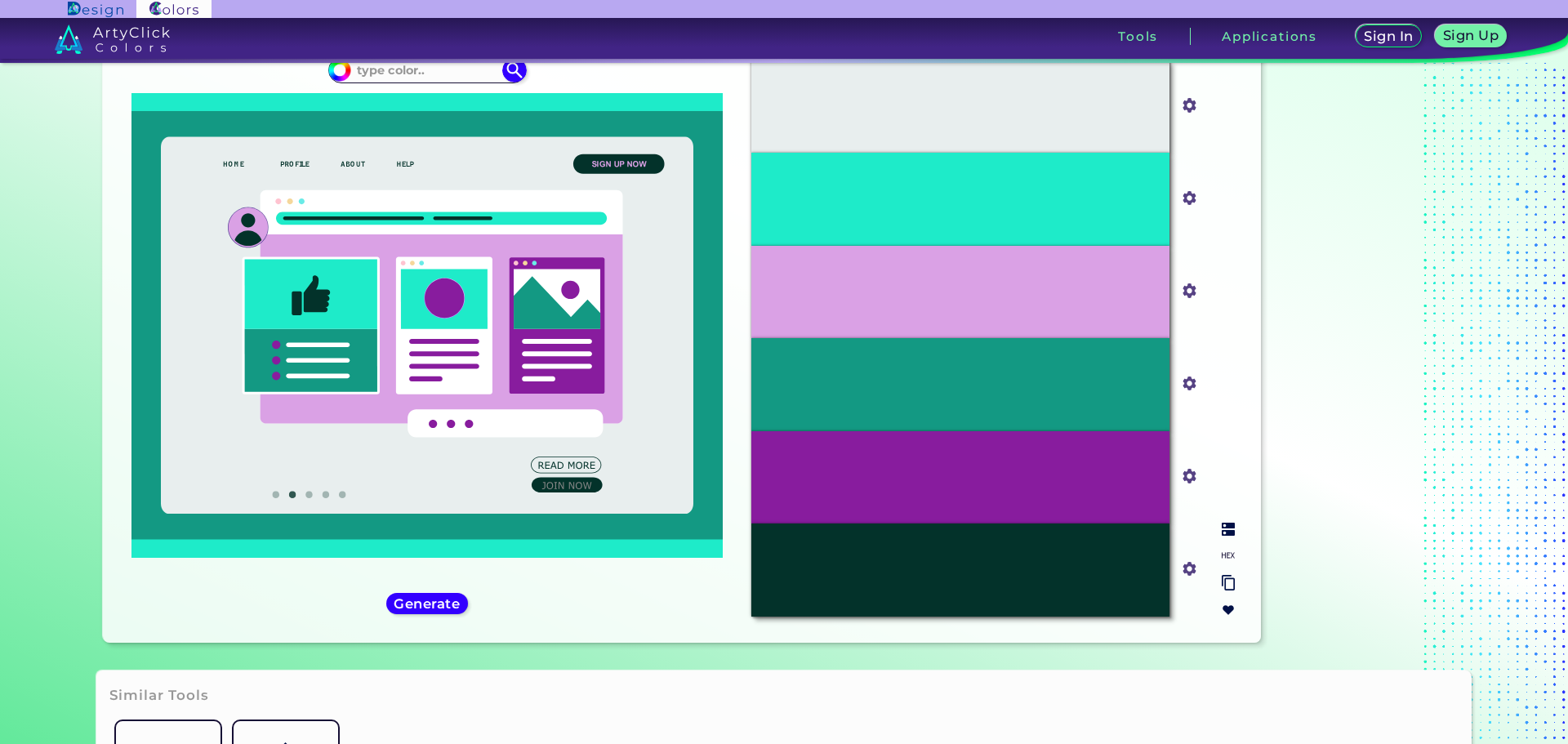
click at [1178, 192] on input "#1eebc9" at bounding box center [1186, 196] width 20 height 20
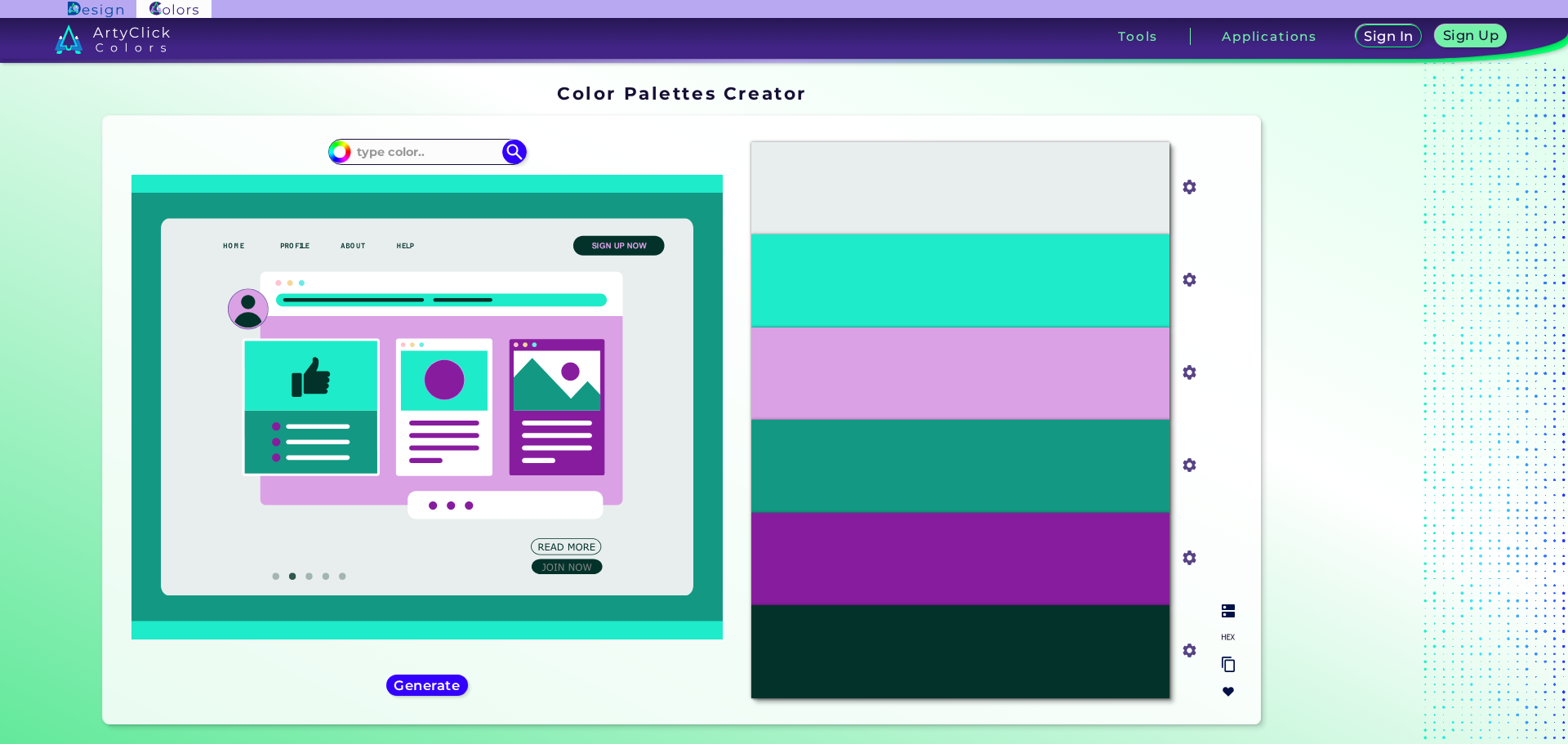
click at [1222, 637] on img at bounding box center [1228, 637] width 13 height 13
click at [959, 657] on p "#03322A" at bounding box center [960, 651] width 49 height 18
click at [397, 142] on input at bounding box center [428, 151] width 152 height 22
drag, startPoint x: 438, startPoint y: 161, endPoint x: 428, endPoint y: 144, distance: 19.7
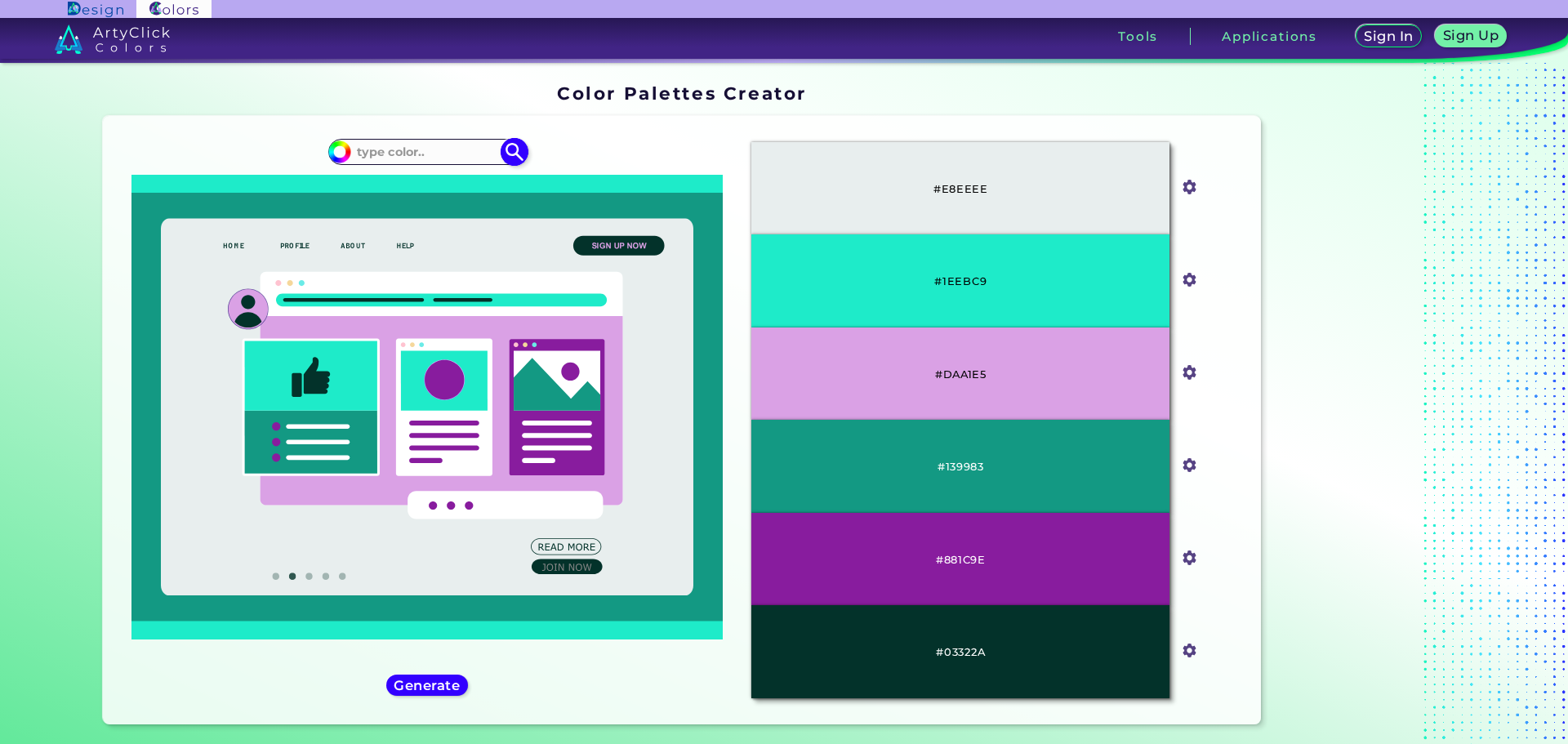
click at [438, 161] on input at bounding box center [428, 151] width 152 height 22
paste input "54549b"
type input "54549b"
click at [521, 150] on img at bounding box center [513, 151] width 28 height 28
type input "#000000"
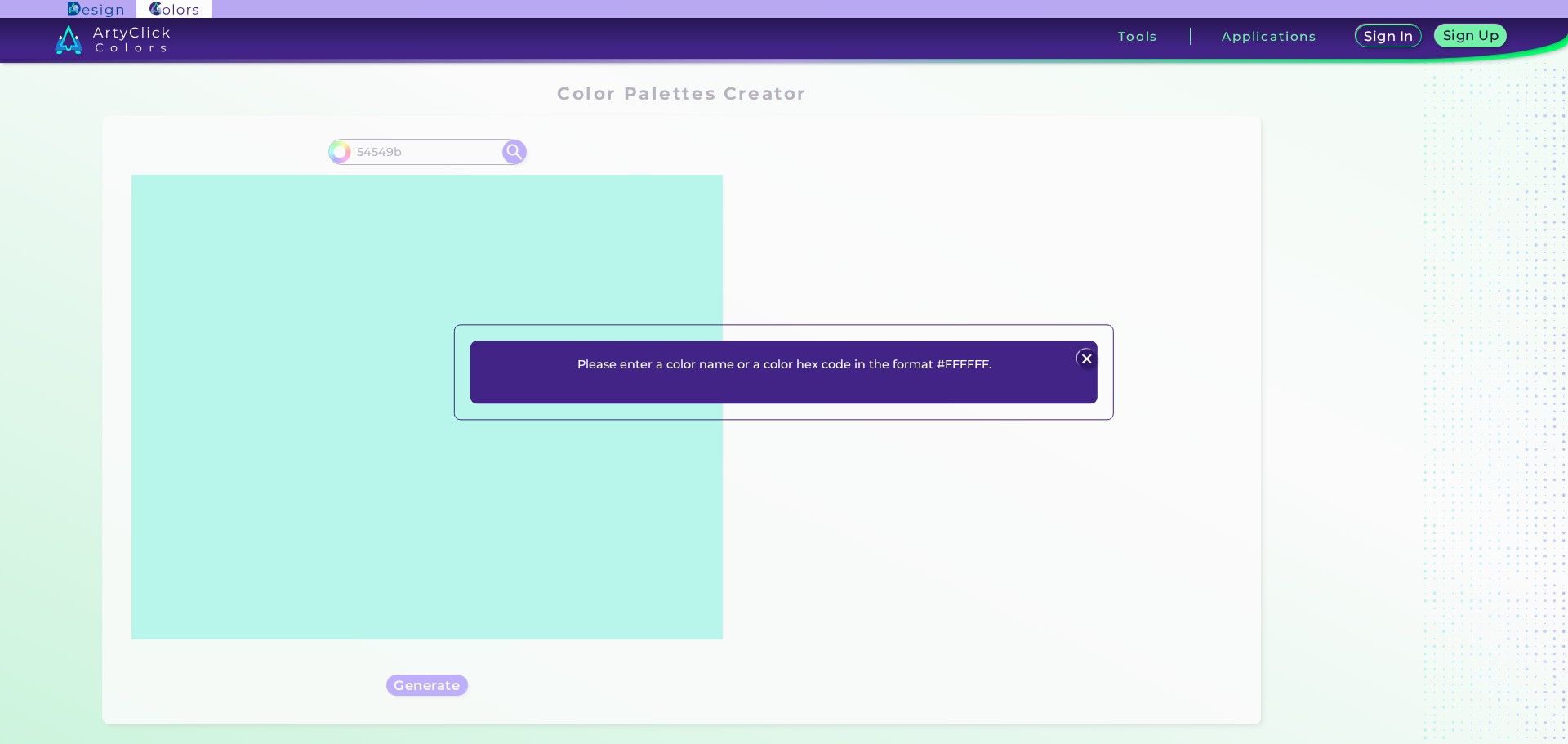
click at [1088, 358] on img at bounding box center [1086, 359] width 19 height 19
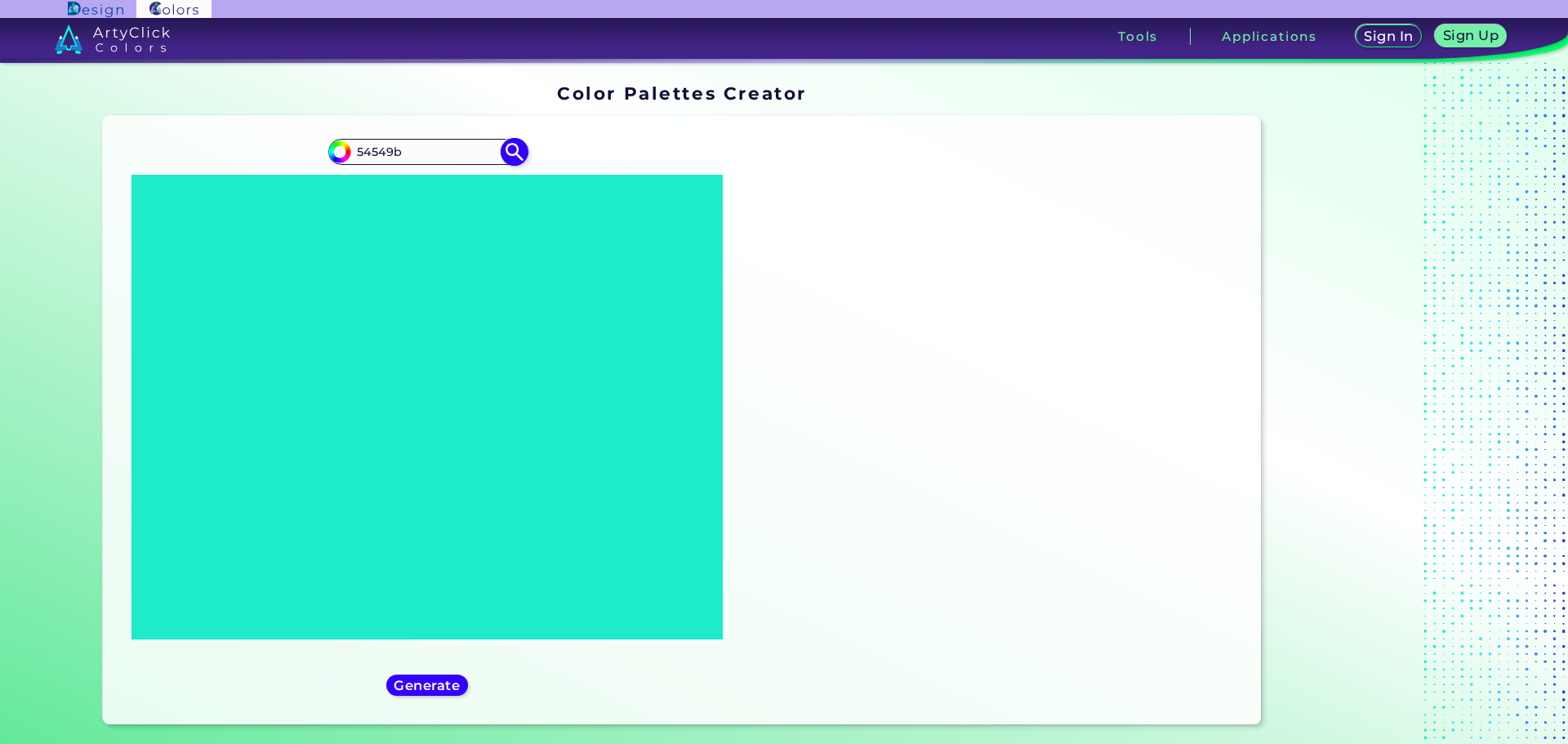
click at [353, 153] on input "54549b" at bounding box center [428, 151] width 152 height 22
type input "#54549b"
click at [503, 147] on img at bounding box center [513, 151] width 28 height 28
type input "#54549b"
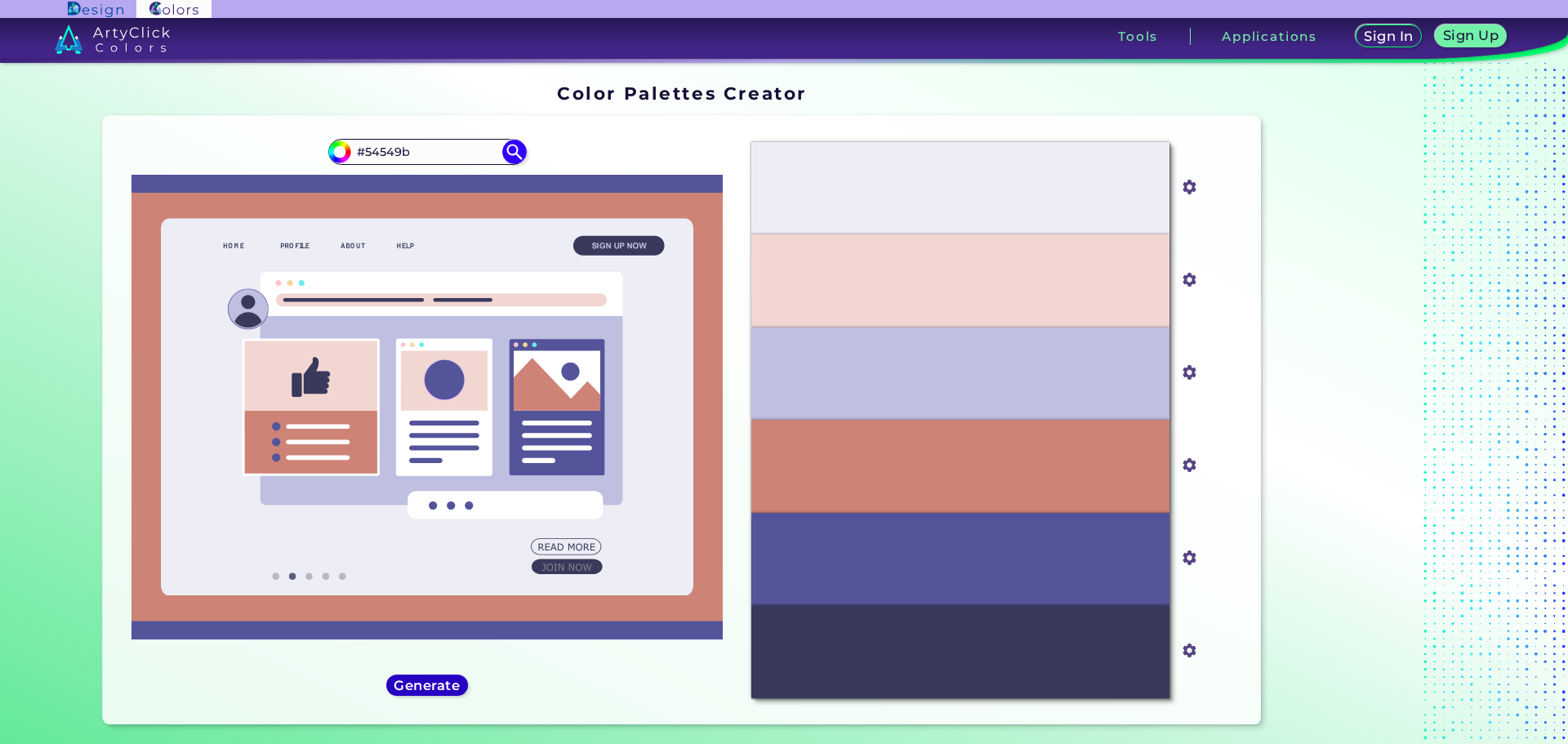
click at [421, 686] on h5 "Generate" at bounding box center [428, 685] width 62 height 13
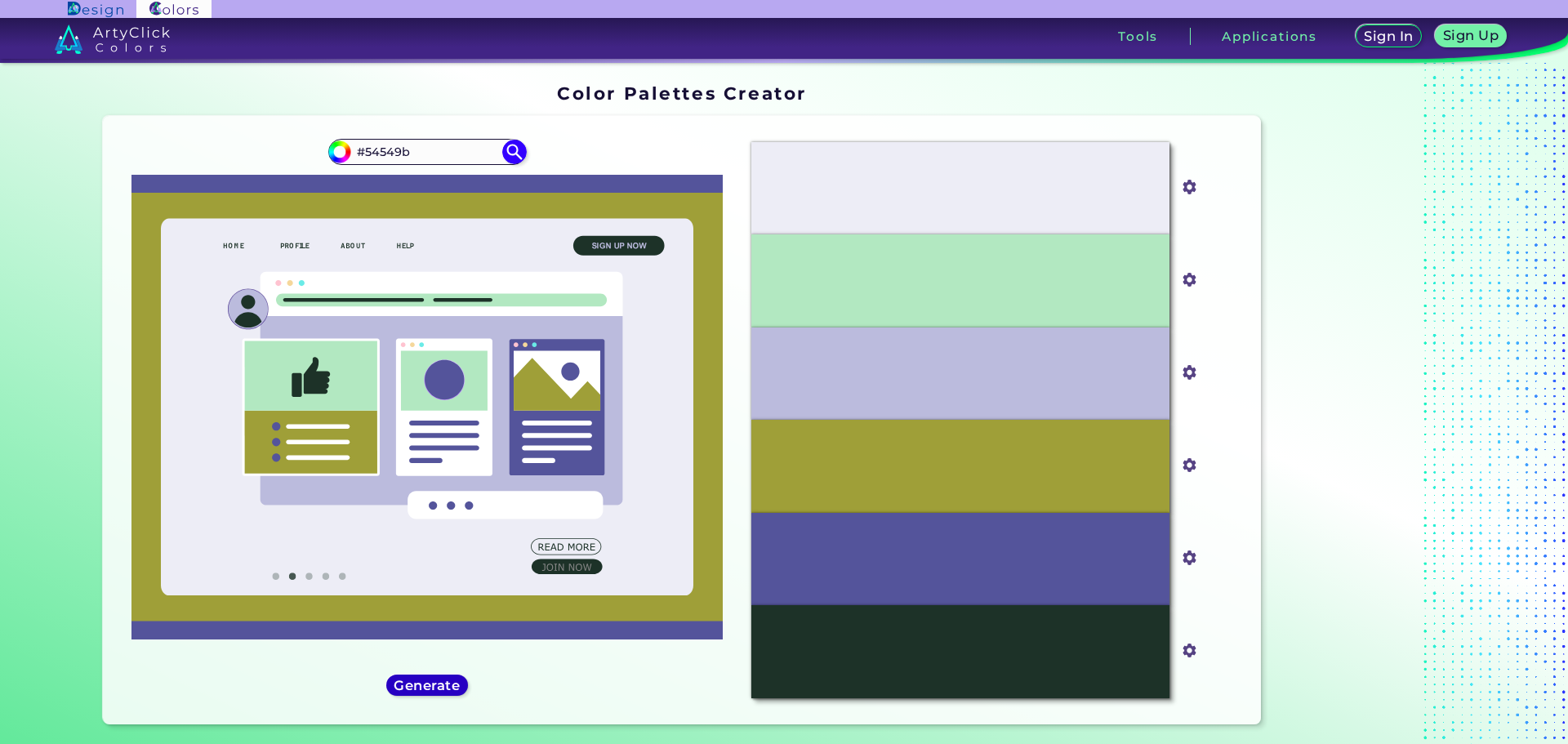
click at [421, 686] on h5 "Generate" at bounding box center [428, 685] width 64 height 13
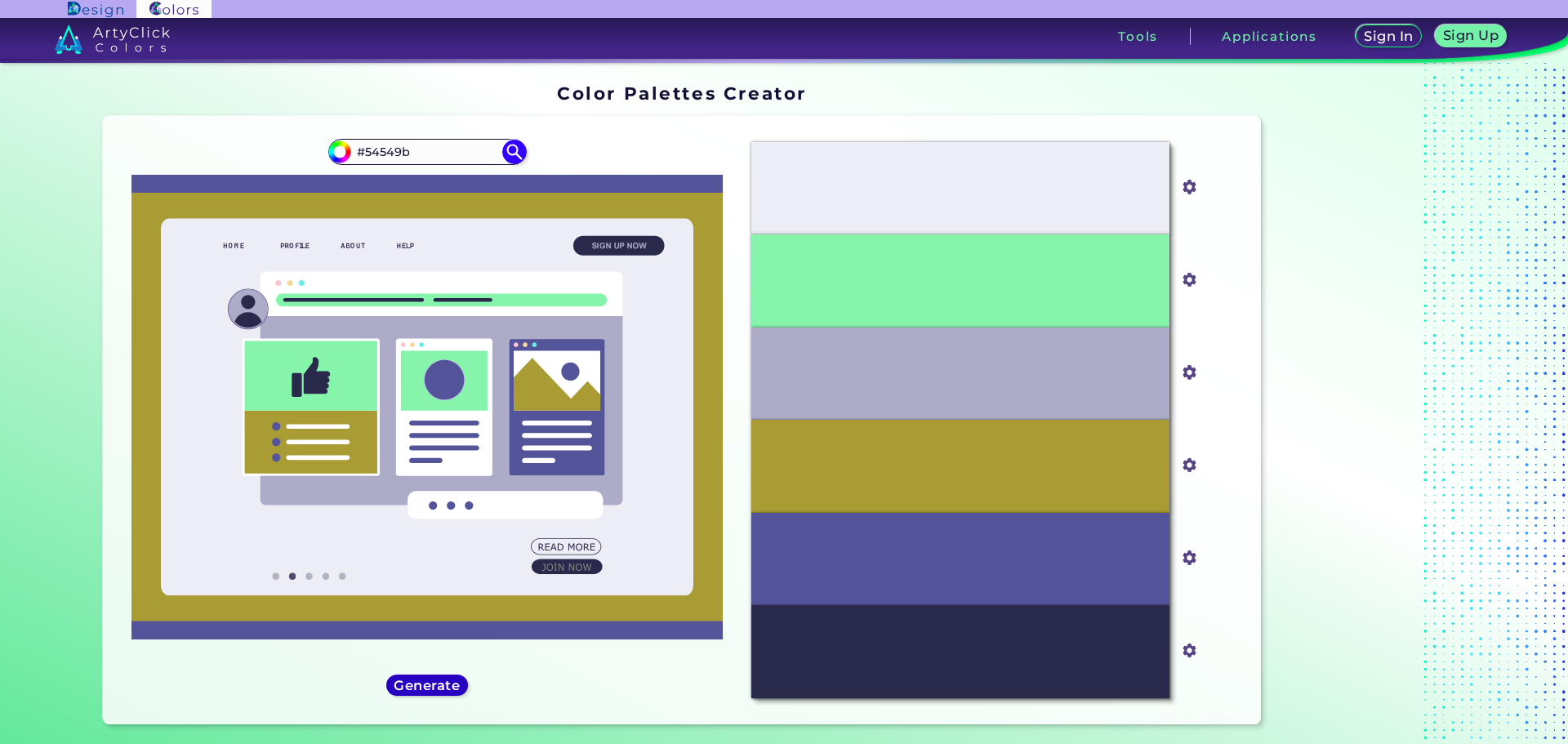
click at [421, 686] on h5 "Generate" at bounding box center [428, 685] width 68 height 14
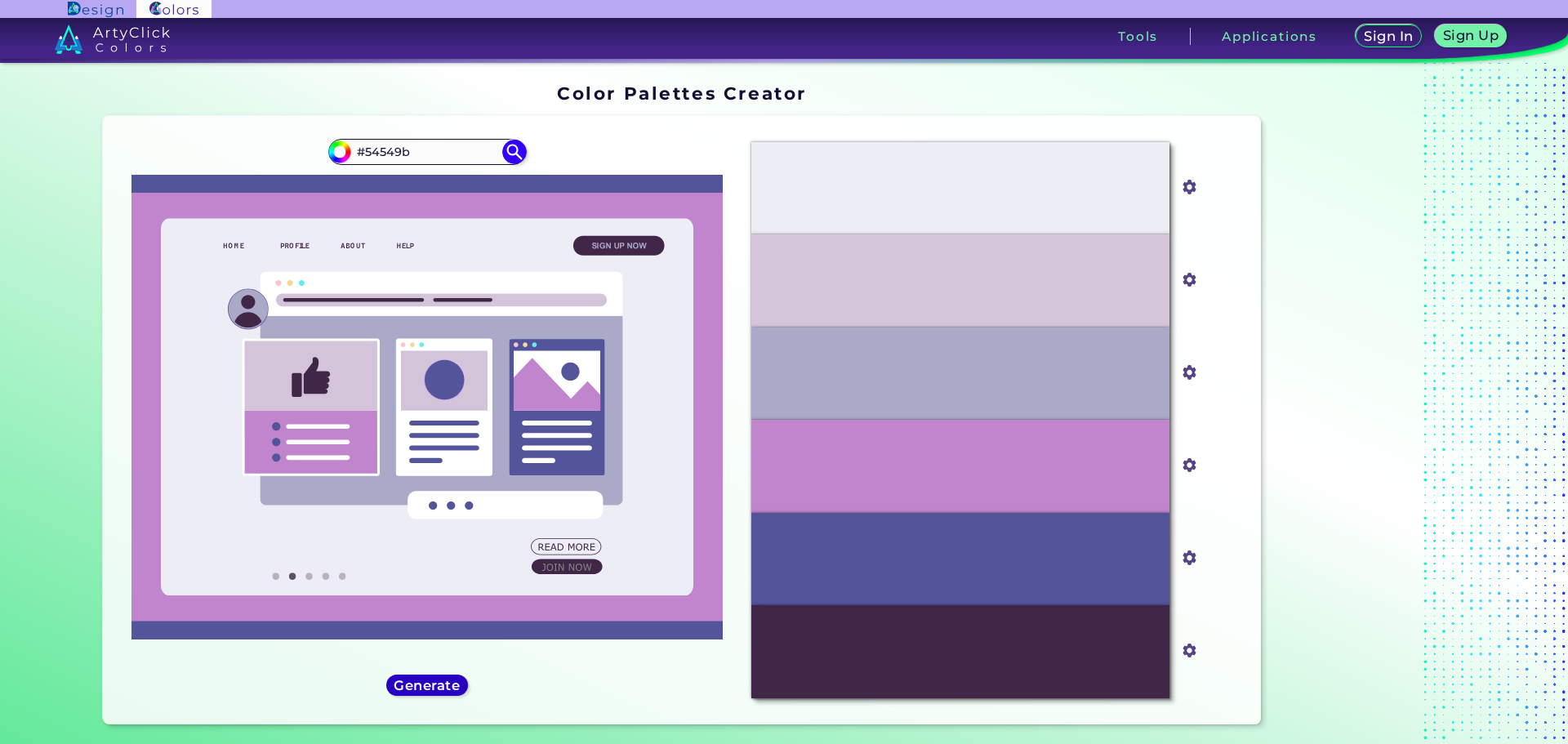
click at [421, 686] on h5 "Generate" at bounding box center [427, 685] width 69 height 14
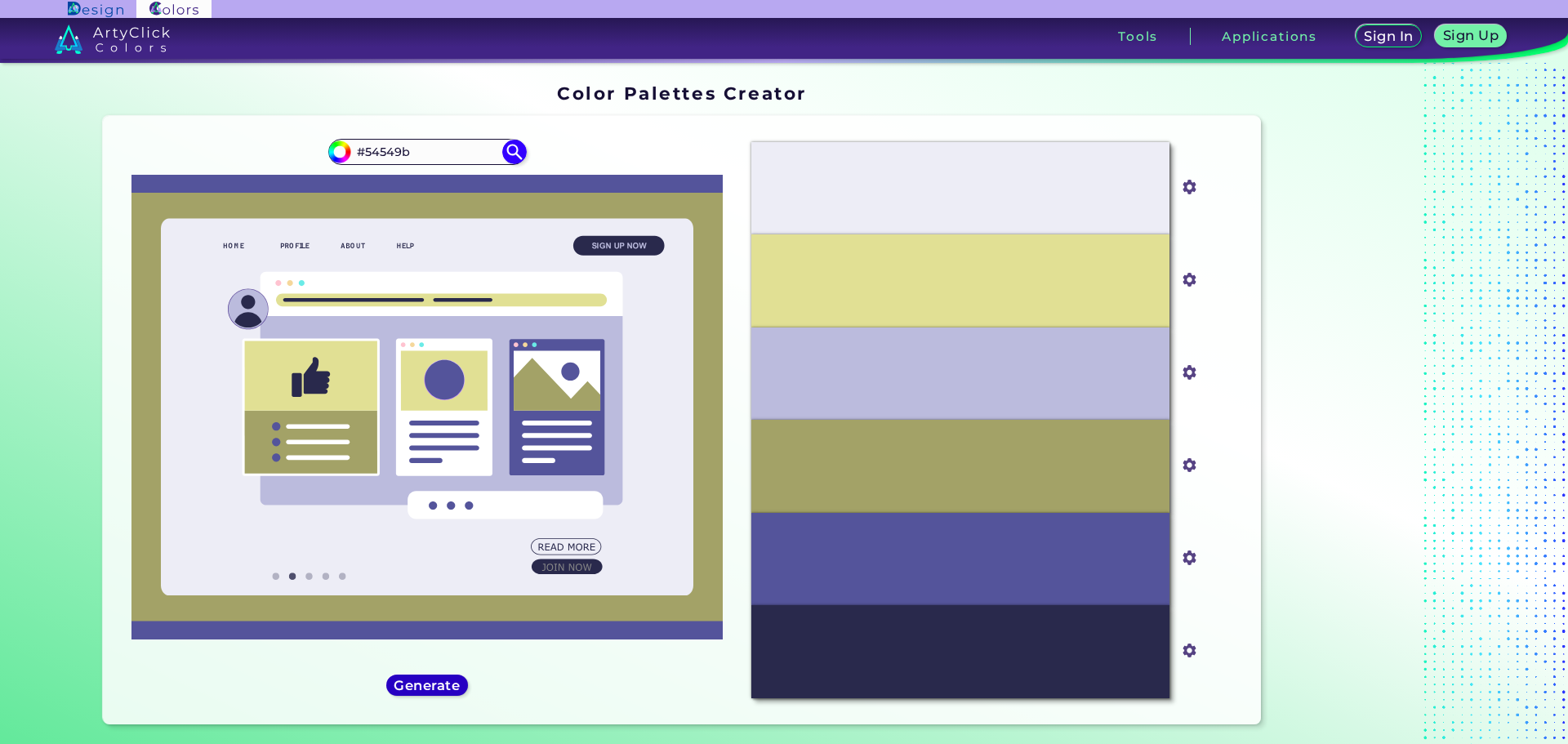
click at [421, 686] on h5 "Generate" at bounding box center [427, 685] width 65 height 13
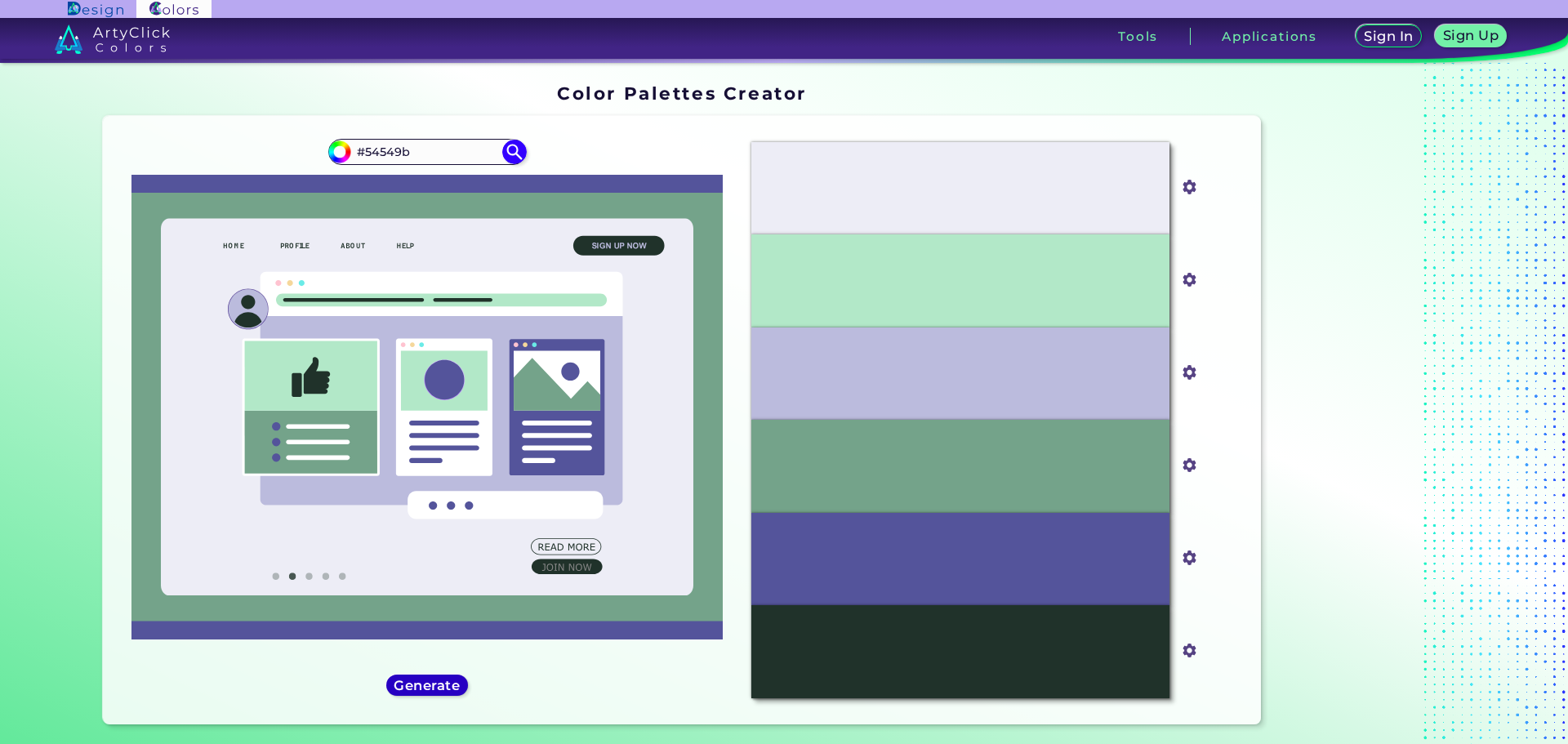
click at [421, 686] on h5 "Generate" at bounding box center [428, 685] width 60 height 13
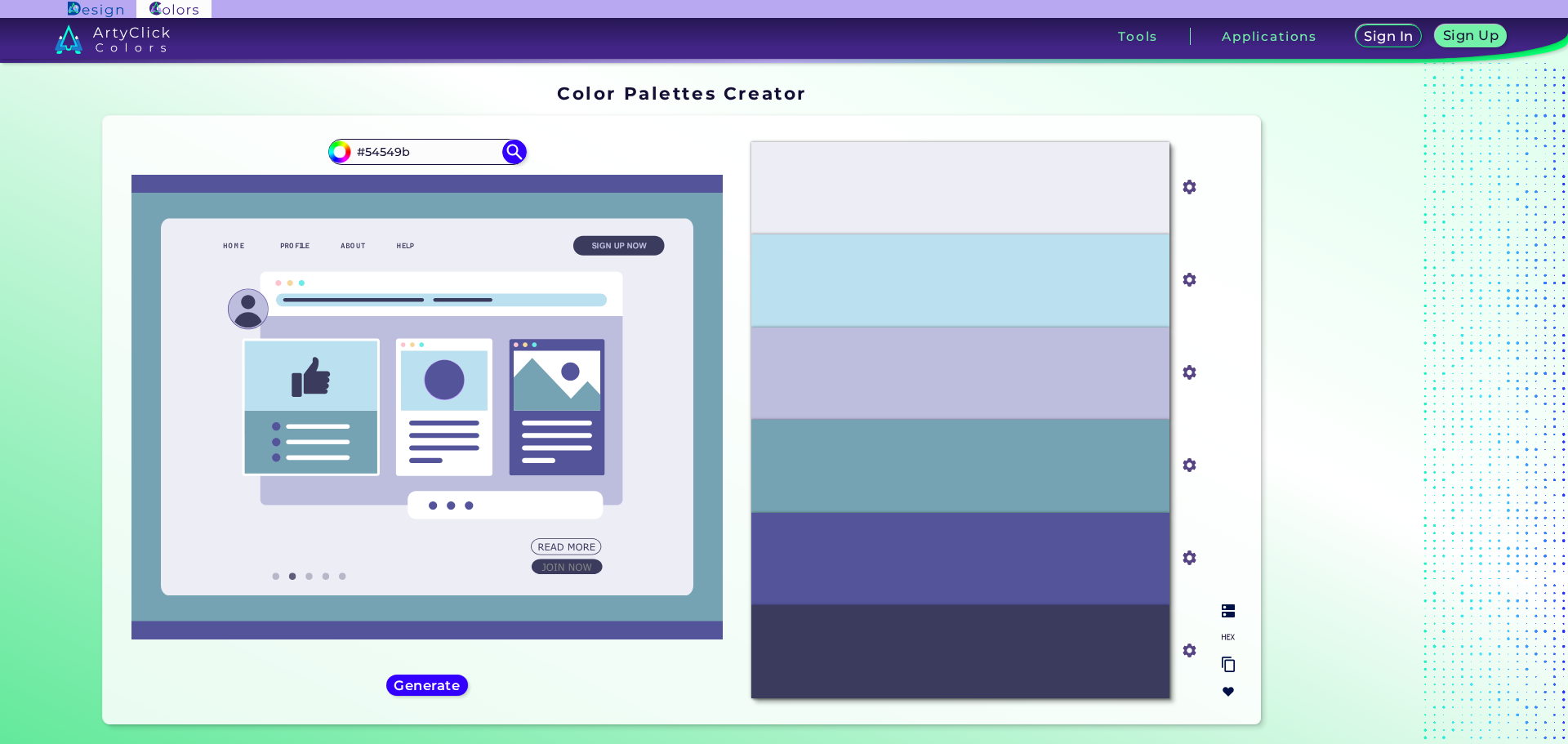
click at [1187, 372] on input "#bdbddd" at bounding box center [1186, 371] width 20 height 20
type input "#f9a71a"
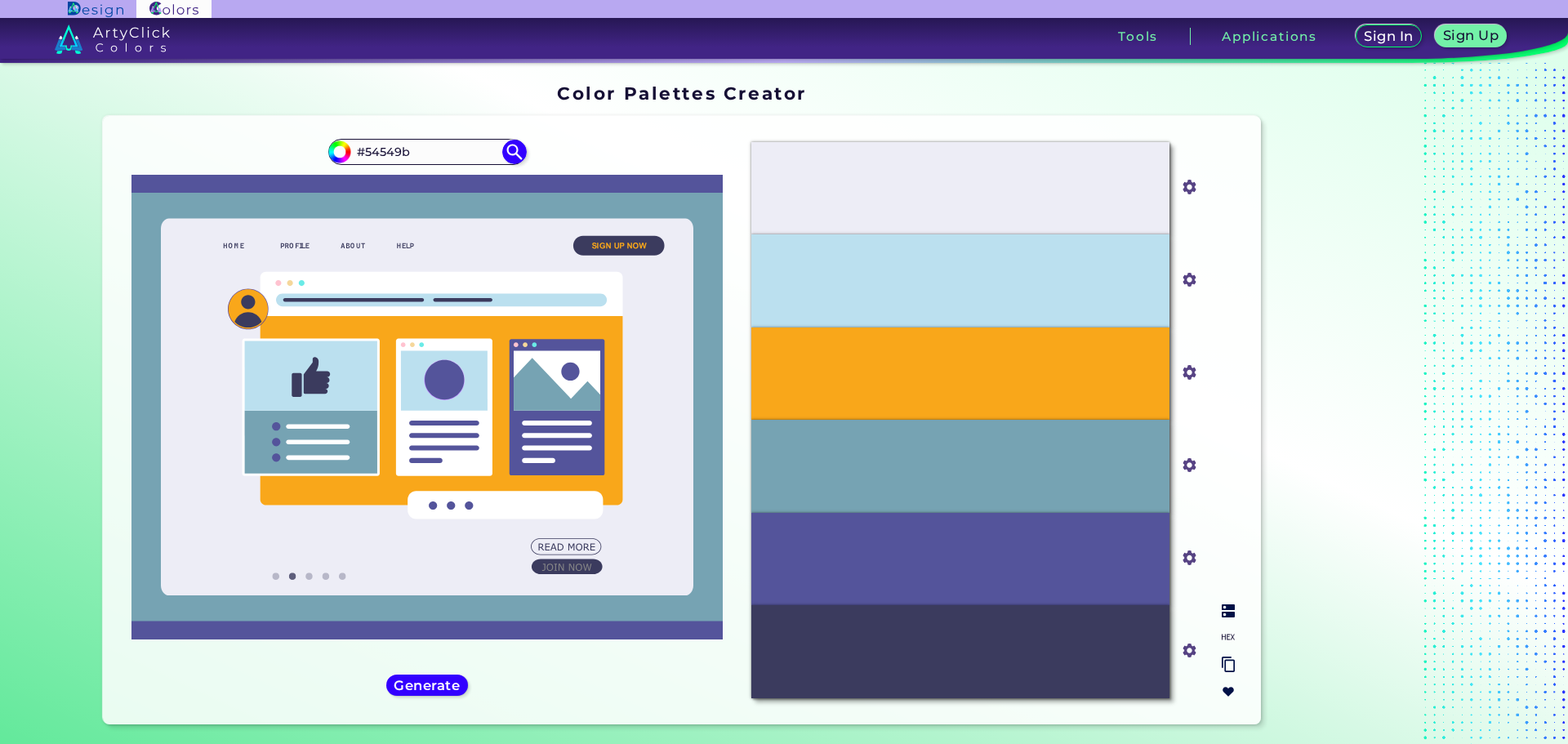
click at [1189, 650] on input "#3b3b5e" at bounding box center [1186, 649] width 20 height 20
click at [1357, 653] on div at bounding box center [1370, 408] width 205 height 660
click at [1222, 612] on img at bounding box center [1228, 611] width 13 height 13
drag, startPoint x: 1000, startPoint y: 663, endPoint x: 949, endPoint y: 676, distance: 52.6
click at [950, 676] on div "Gun Powder" at bounding box center [960, 651] width 418 height 93
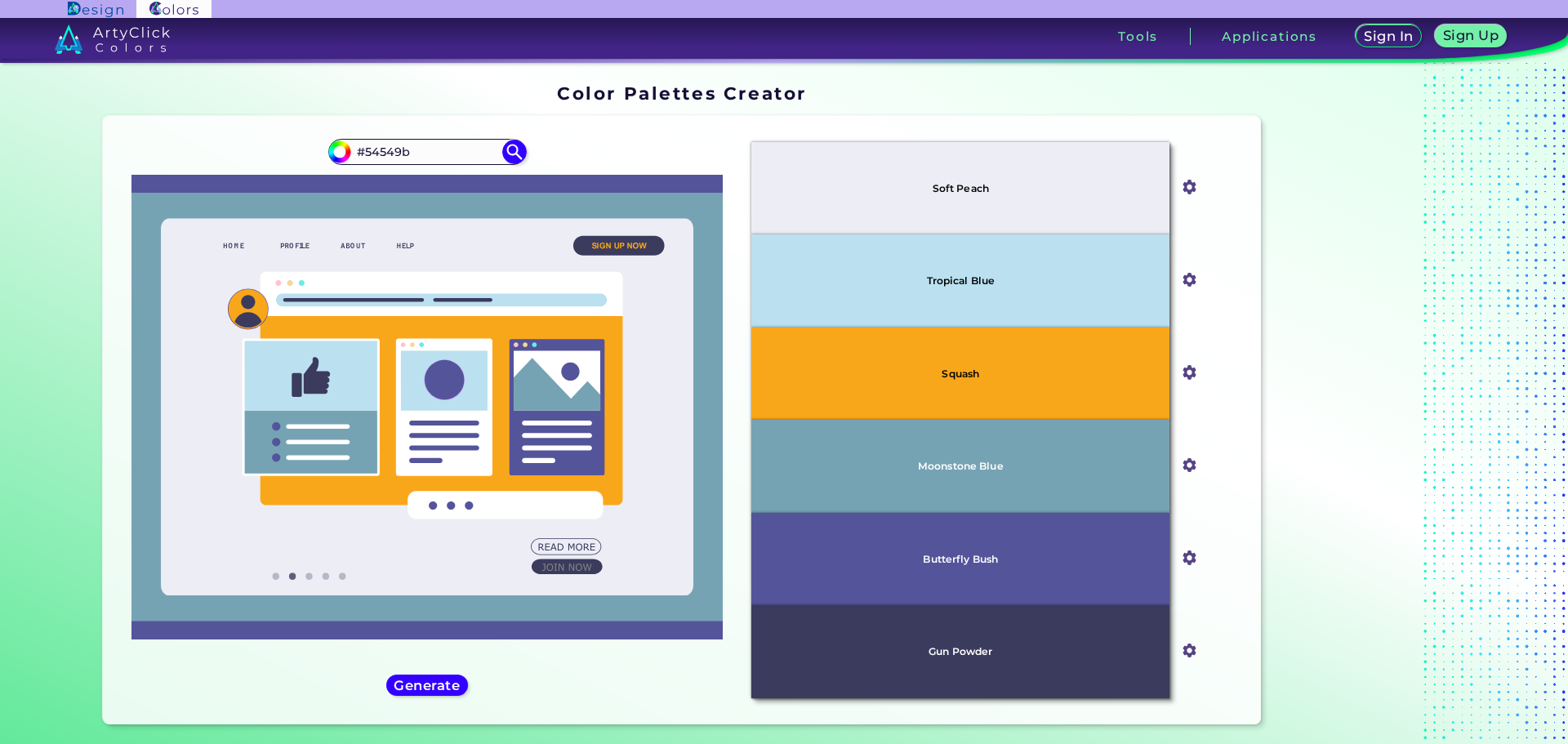
click at [1399, 597] on div at bounding box center [1370, 408] width 205 height 660
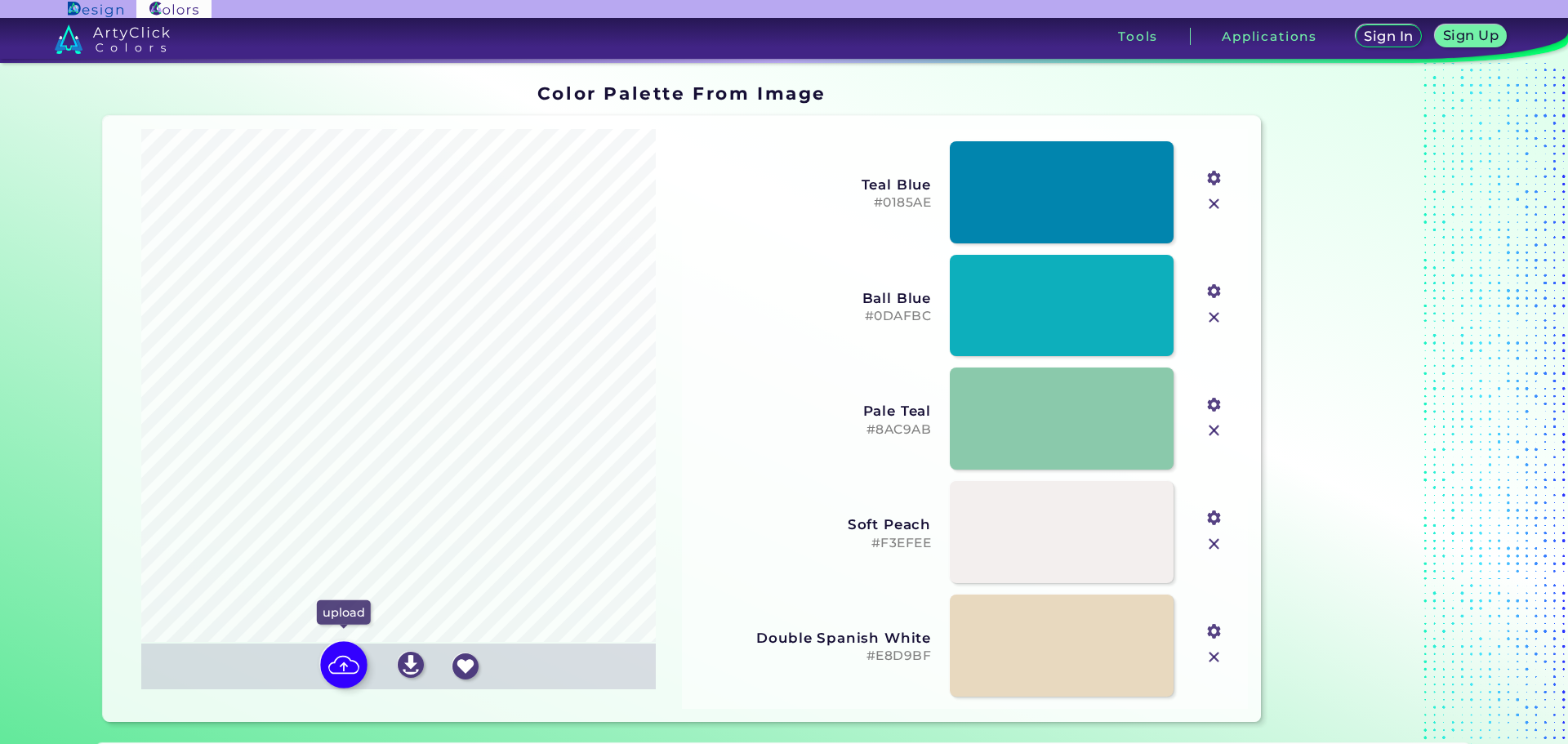
click at [342, 665] on img at bounding box center [344, 664] width 48 height 48
click at [0, 0] on input "file" at bounding box center [0, 0] width 0 height 0
